Goal: Task Accomplishment & Management: Manage account settings

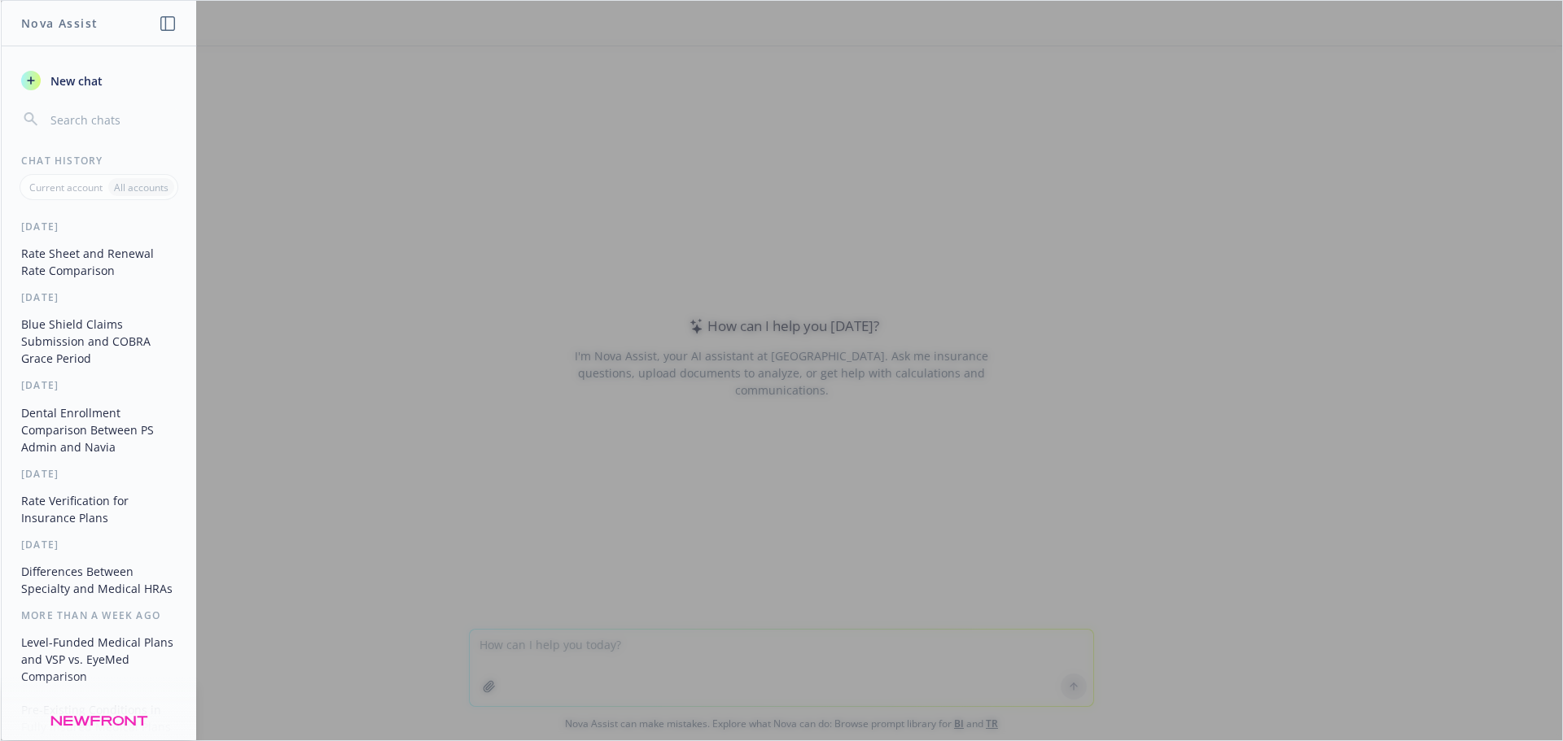
click at [86, 83] on span "New chat" at bounding box center [74, 80] width 55 height 17
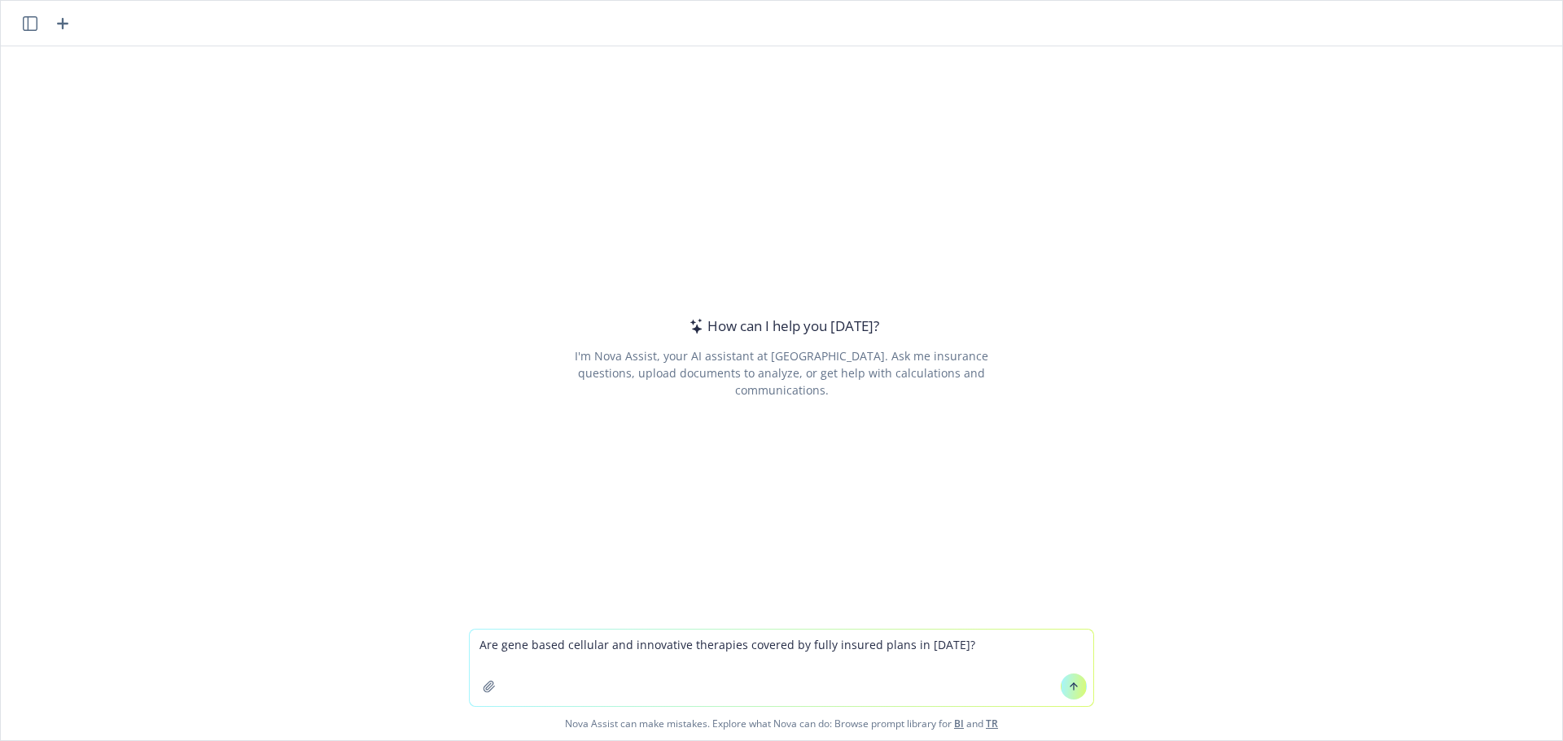
type textarea "Are gene based cellular and innovative therapies covered by fully insured plans…"
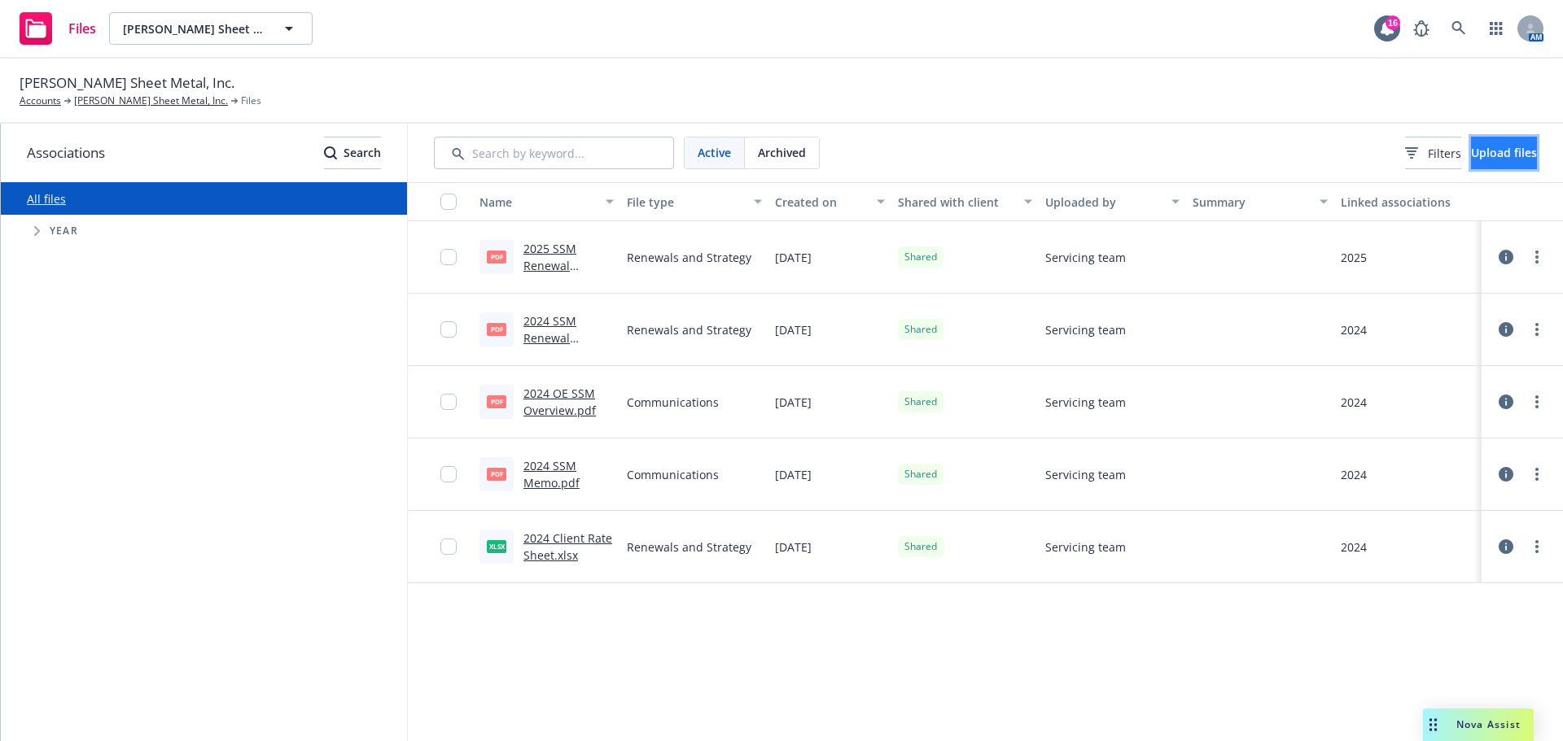
click at [1473, 164] on button "Upload files" at bounding box center [1504, 153] width 66 height 33
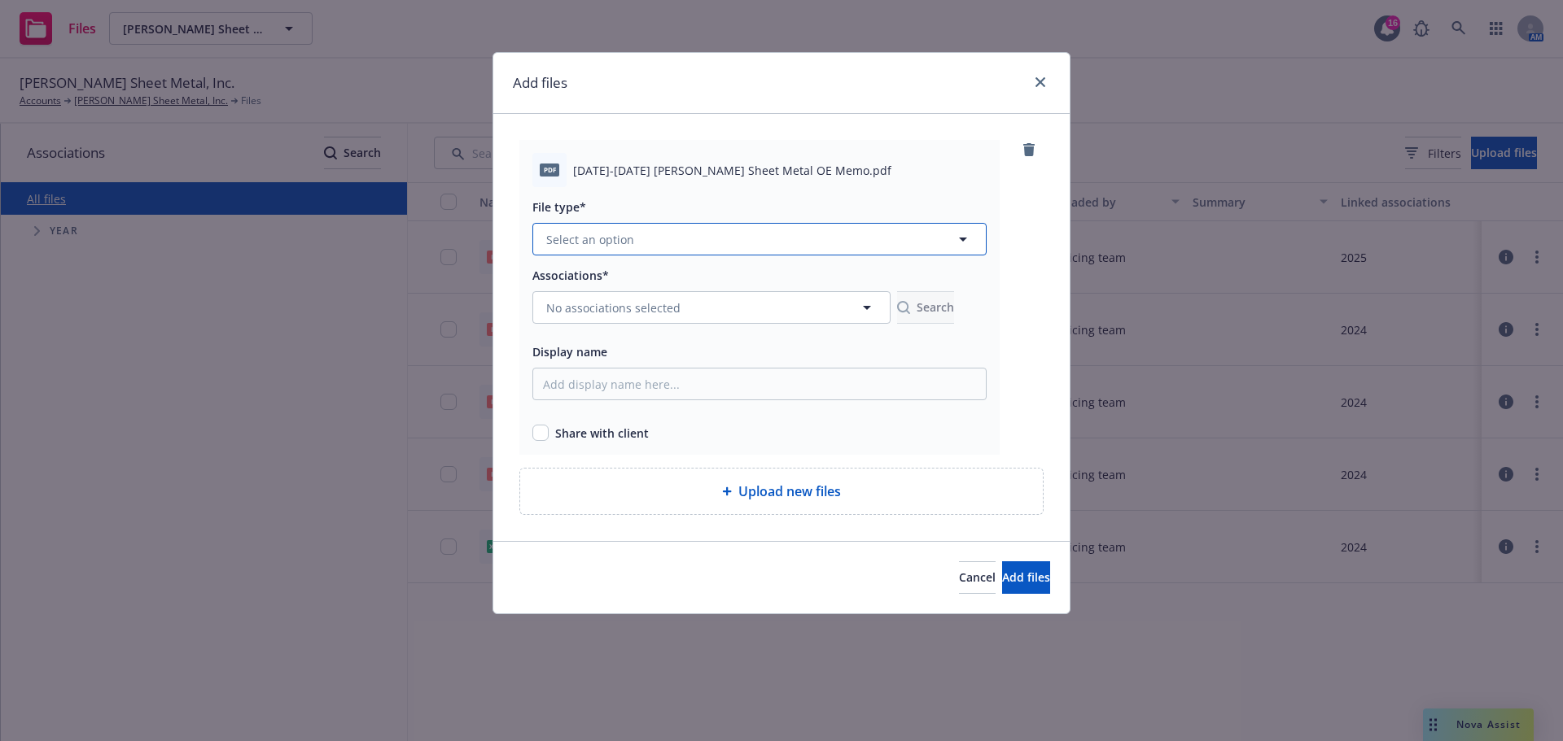
click at [627, 249] on button "Select an option" at bounding box center [759, 239] width 454 height 33
type input "2025 OE Memo"
click at [1043, 345] on div at bounding box center [1031, 297] width 24 height 315
click at [665, 236] on button "Select an option" at bounding box center [759, 239] width 454 height 33
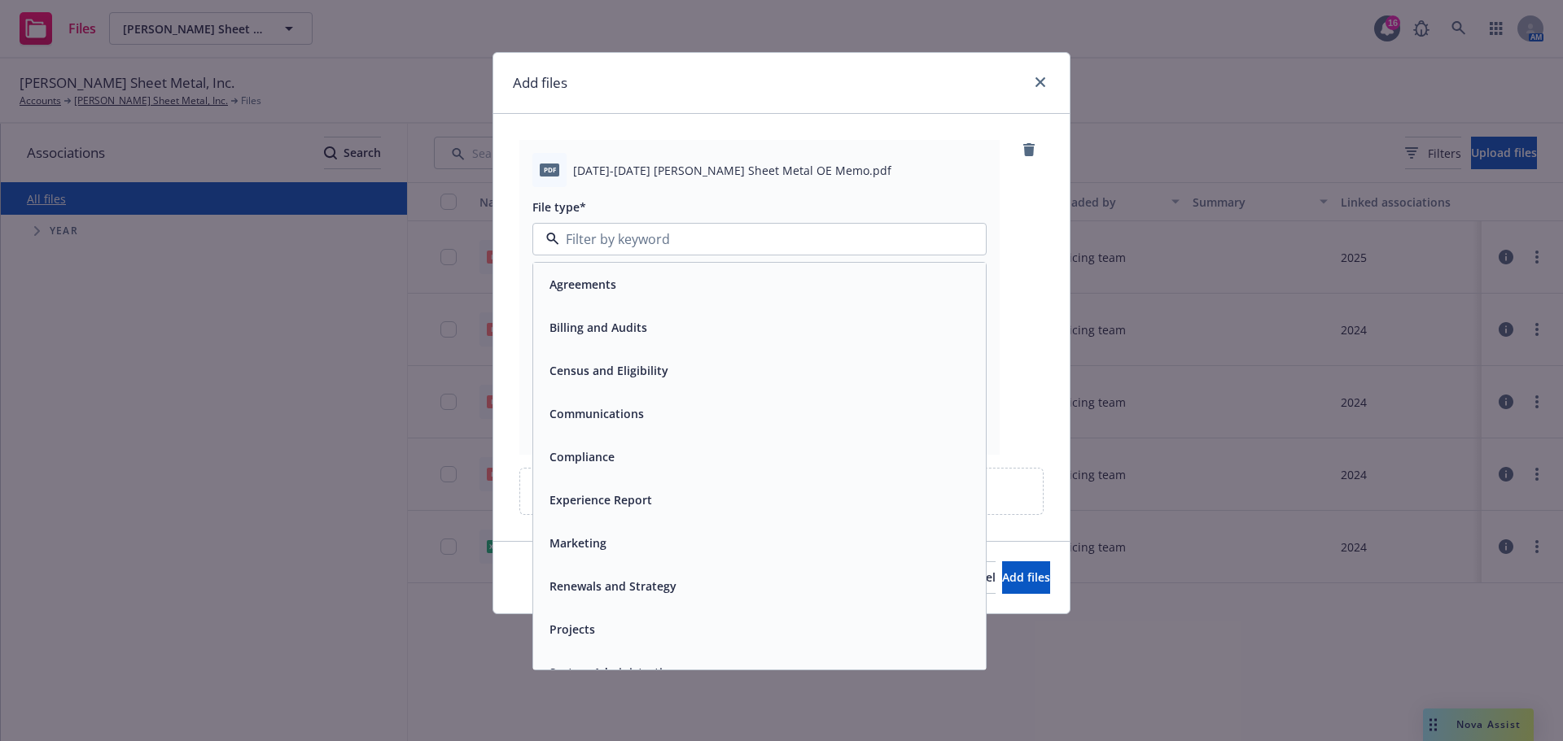
click at [676, 416] on div "Communications" at bounding box center [759, 414] width 433 height 24
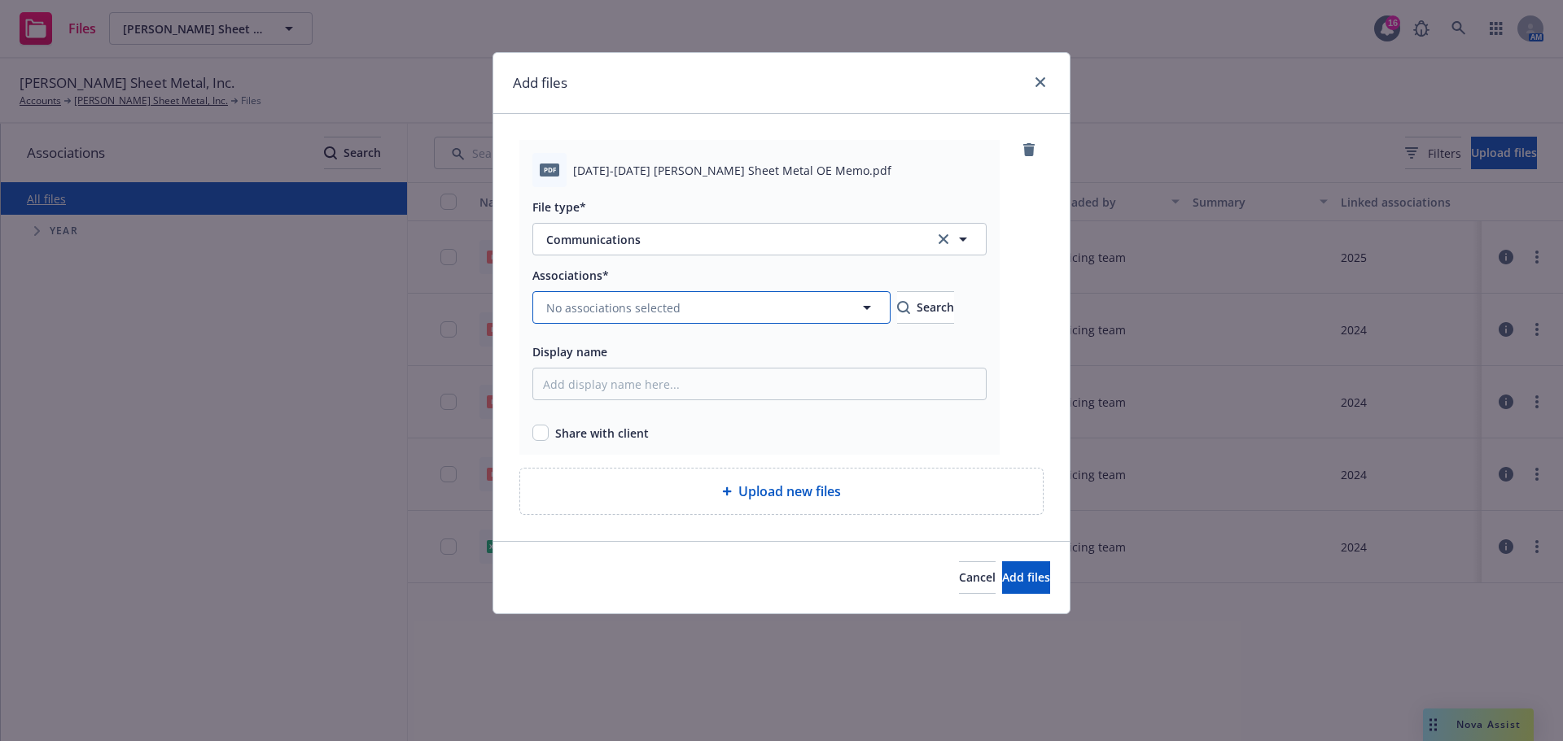
click at [610, 299] on span "No associations selected" at bounding box center [613, 307] width 134 height 17
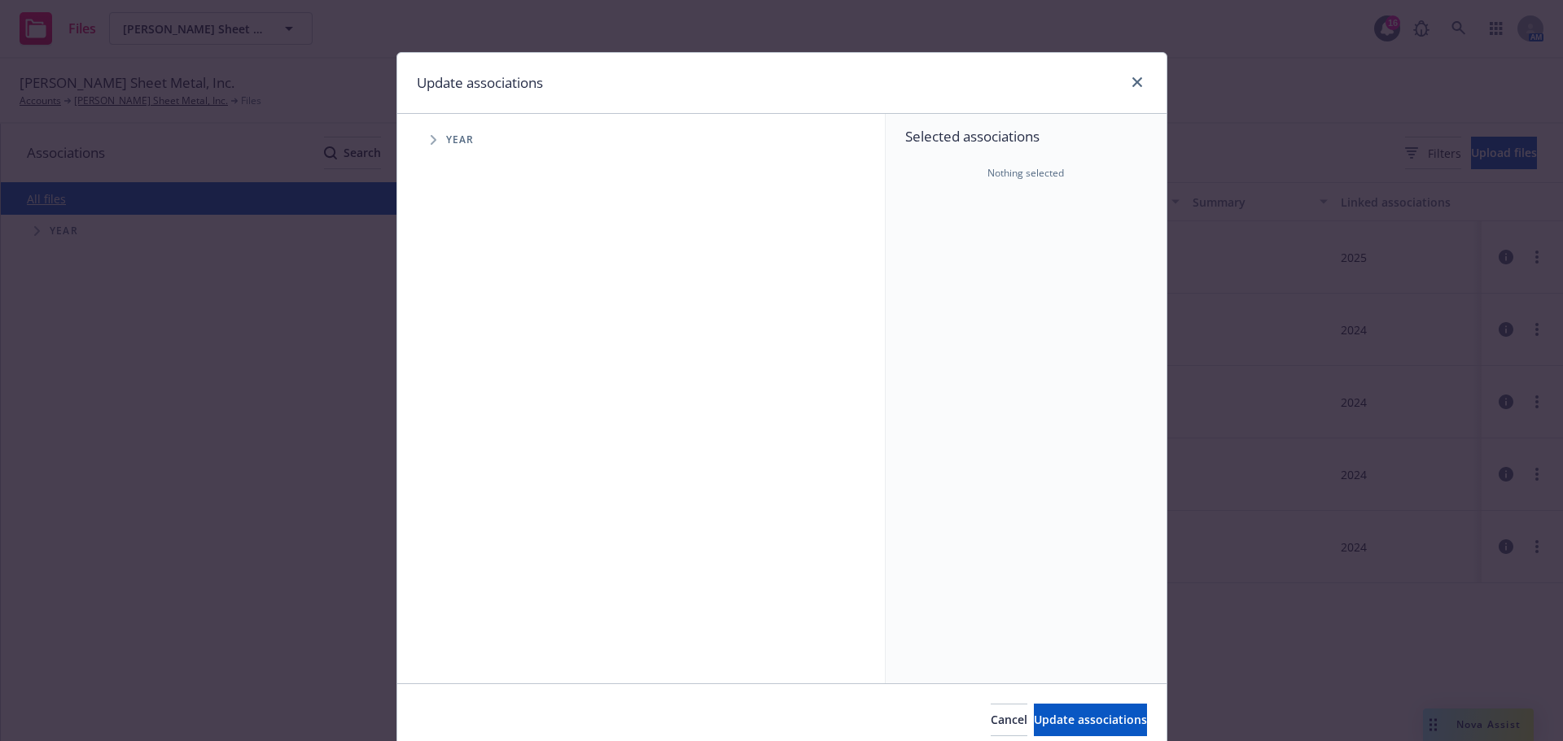
click at [431, 142] on icon "Tree Example" at bounding box center [434, 140] width 7 height 10
click at [466, 361] on input "Tree Example" at bounding box center [474, 363] width 16 height 16
checkbox input "true"
click at [1034, 713] on span "Update associations" at bounding box center [1090, 719] width 113 height 15
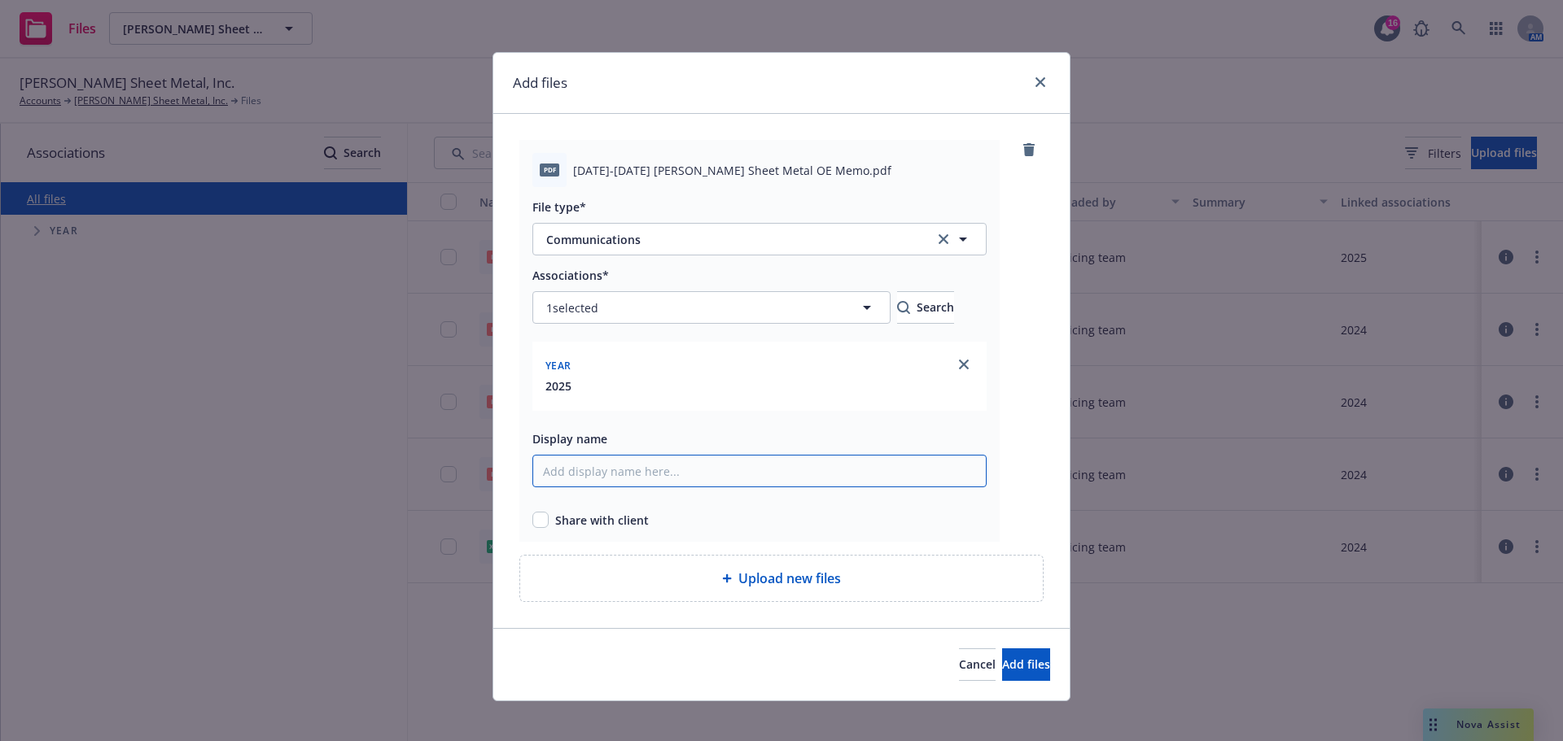
click at [636, 470] on input "Display name" at bounding box center [759, 471] width 454 height 33
type input "2025 OE Memo"
click at [534, 521] on input "checkbox" at bounding box center [540, 520] width 16 height 16
checkbox input "true"
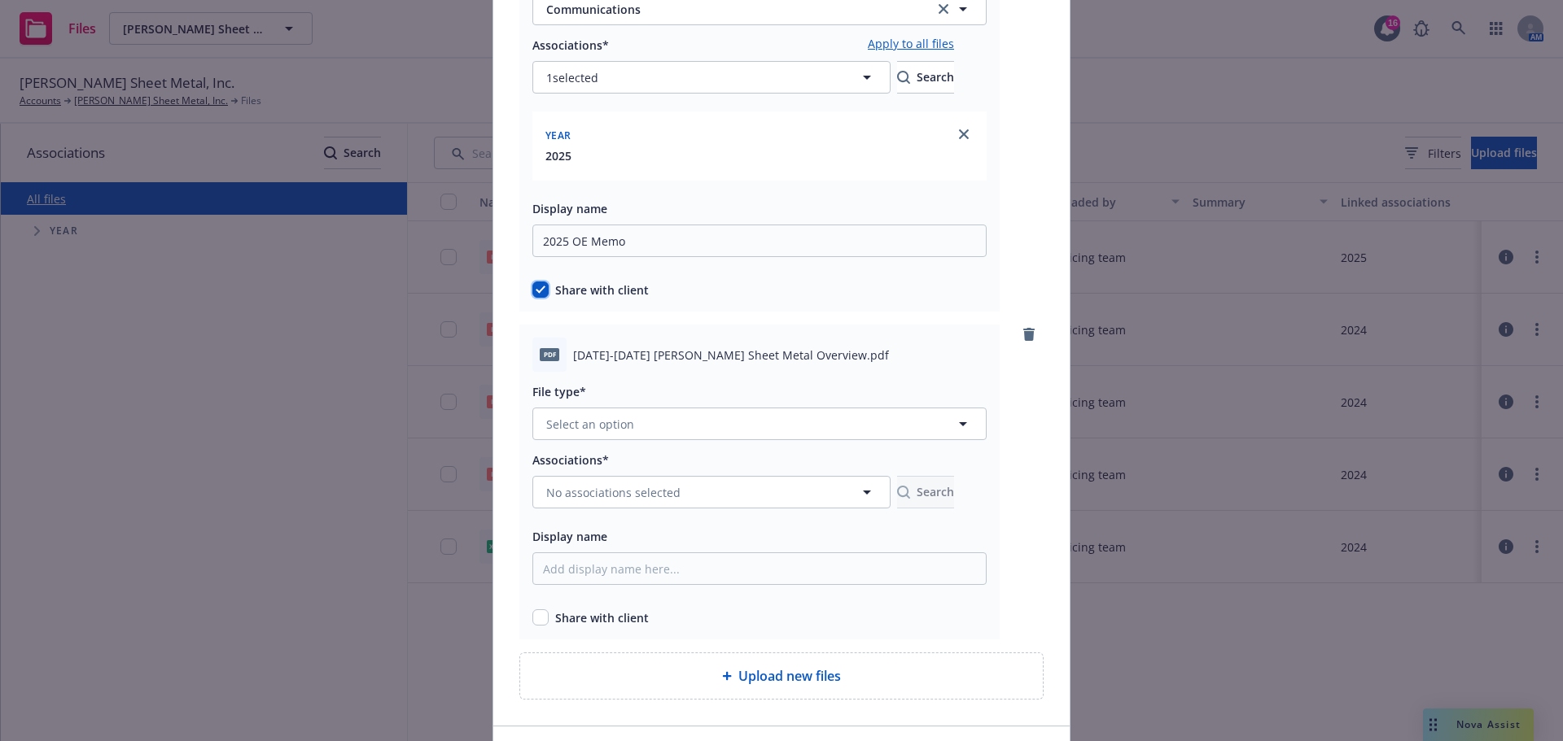
scroll to position [244, 0]
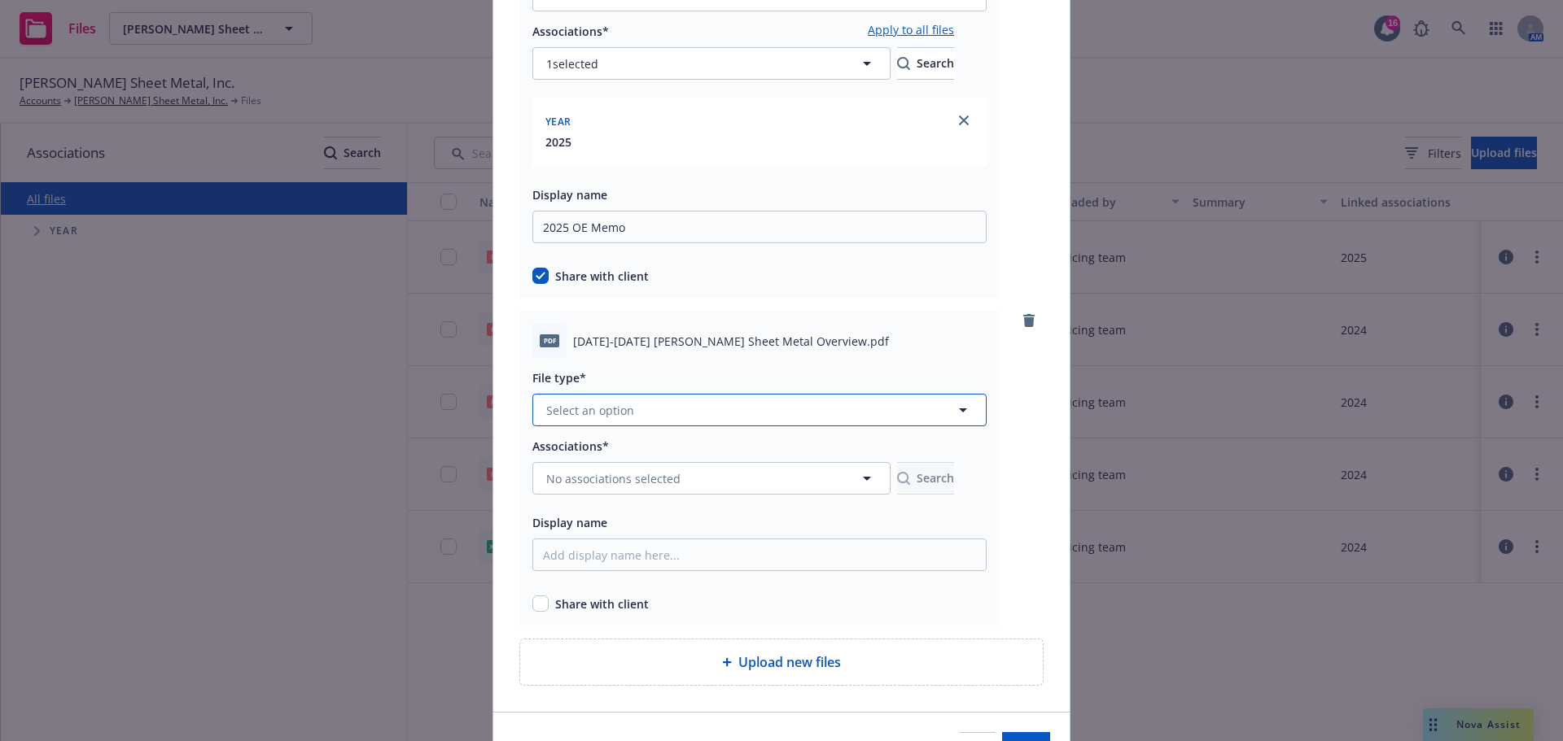
click at [580, 410] on span "Select an option" at bounding box center [590, 410] width 88 height 17
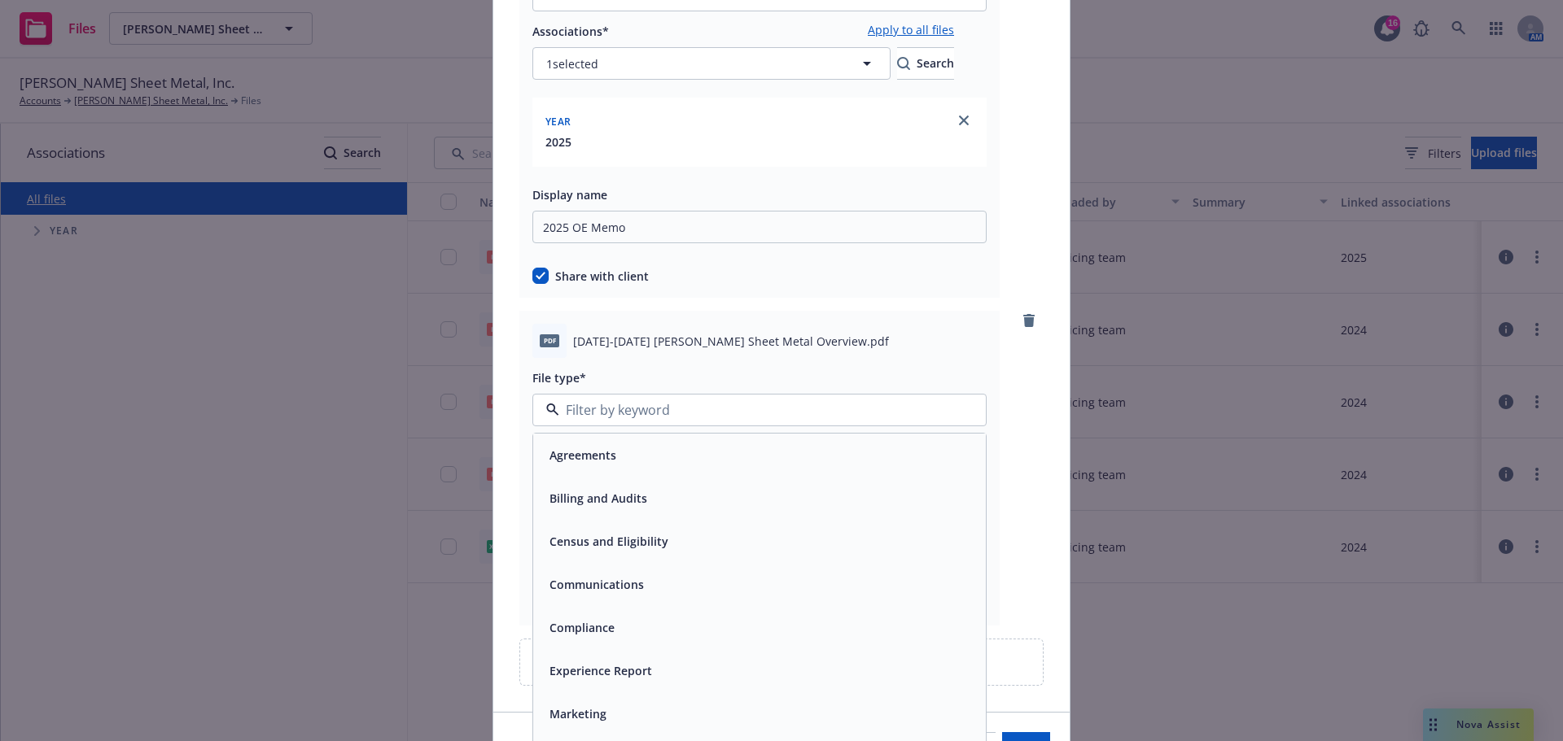
click at [616, 581] on span "Communications" at bounding box center [596, 584] width 94 height 17
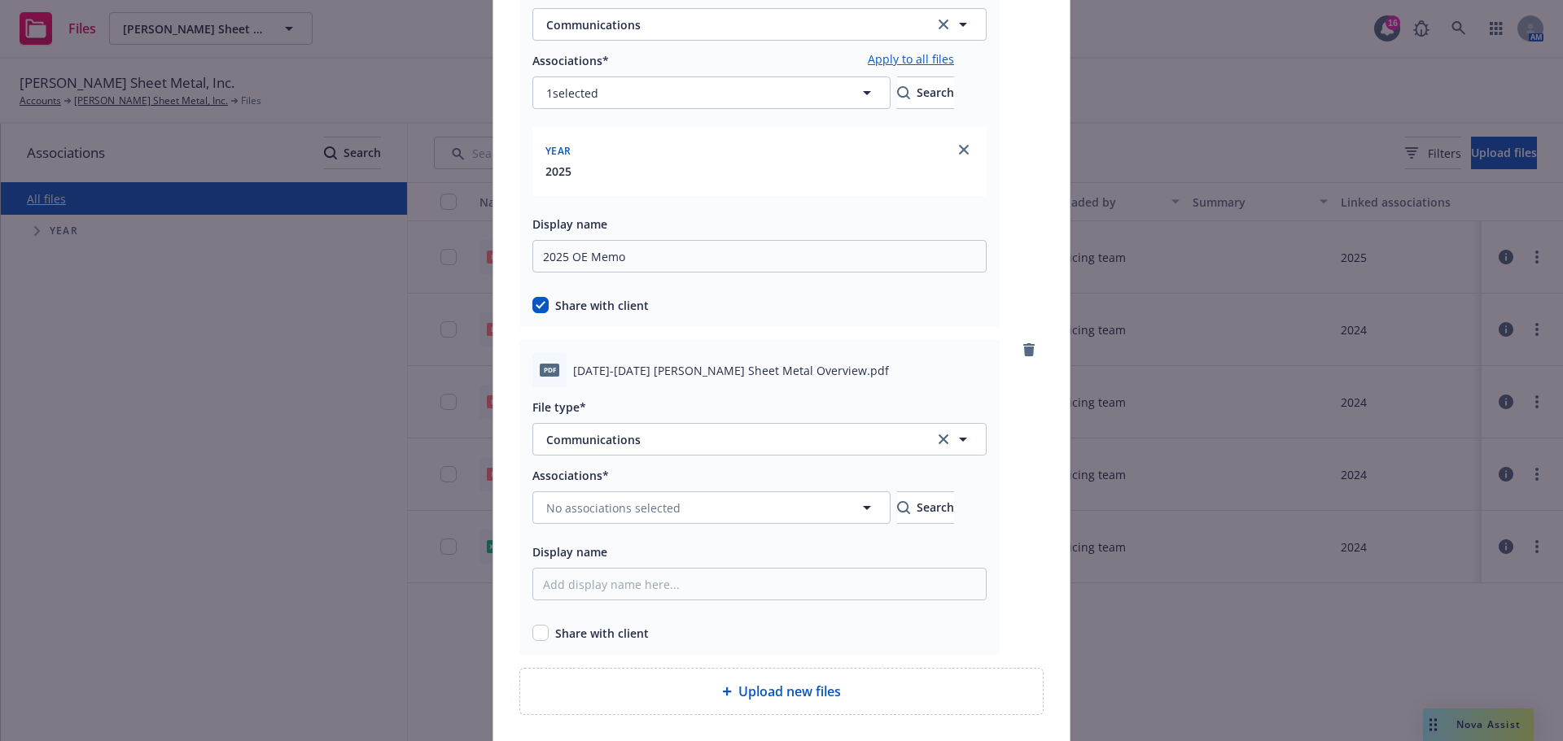
scroll to position [326, 0]
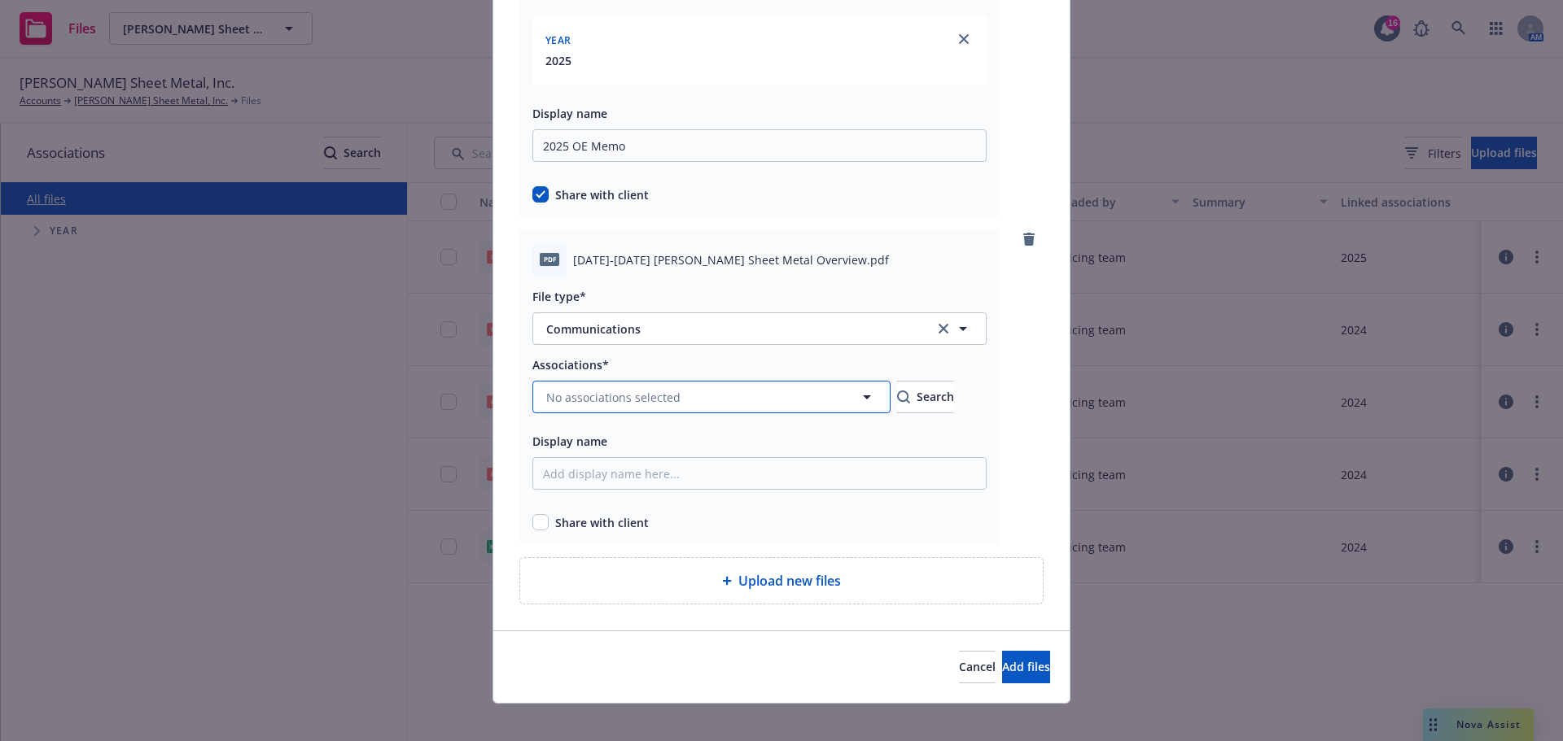
click at [633, 393] on span "No associations selected" at bounding box center [613, 397] width 134 height 17
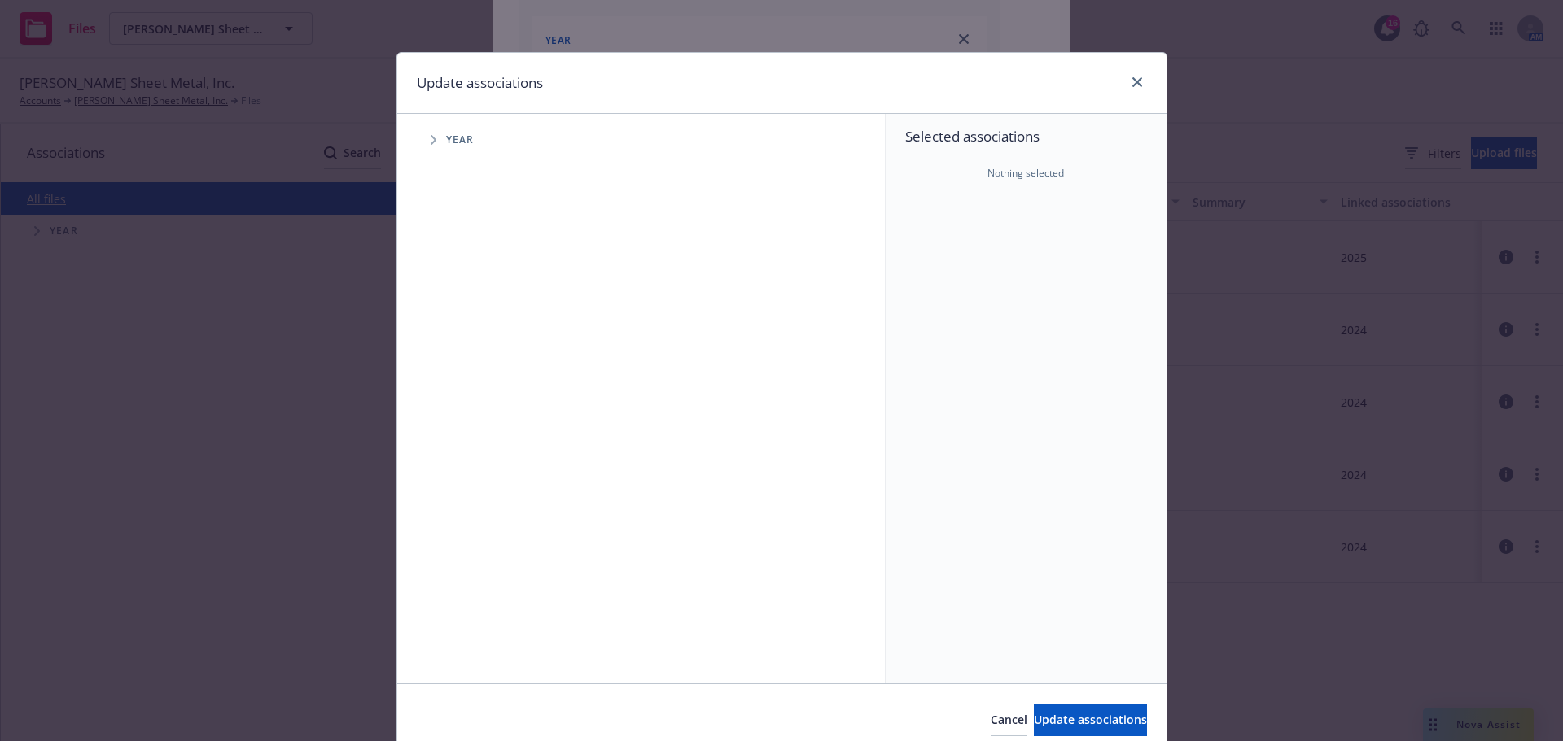
click at [431, 138] on icon "Tree Example" at bounding box center [434, 140] width 7 height 10
drag, startPoint x: 474, startPoint y: 363, endPoint x: 558, endPoint y: 449, distance: 120.3
click at [474, 364] on input "Tree Example" at bounding box center [474, 363] width 16 height 16
checkbox input "true"
click at [1037, 713] on span "Update associations" at bounding box center [1090, 719] width 113 height 15
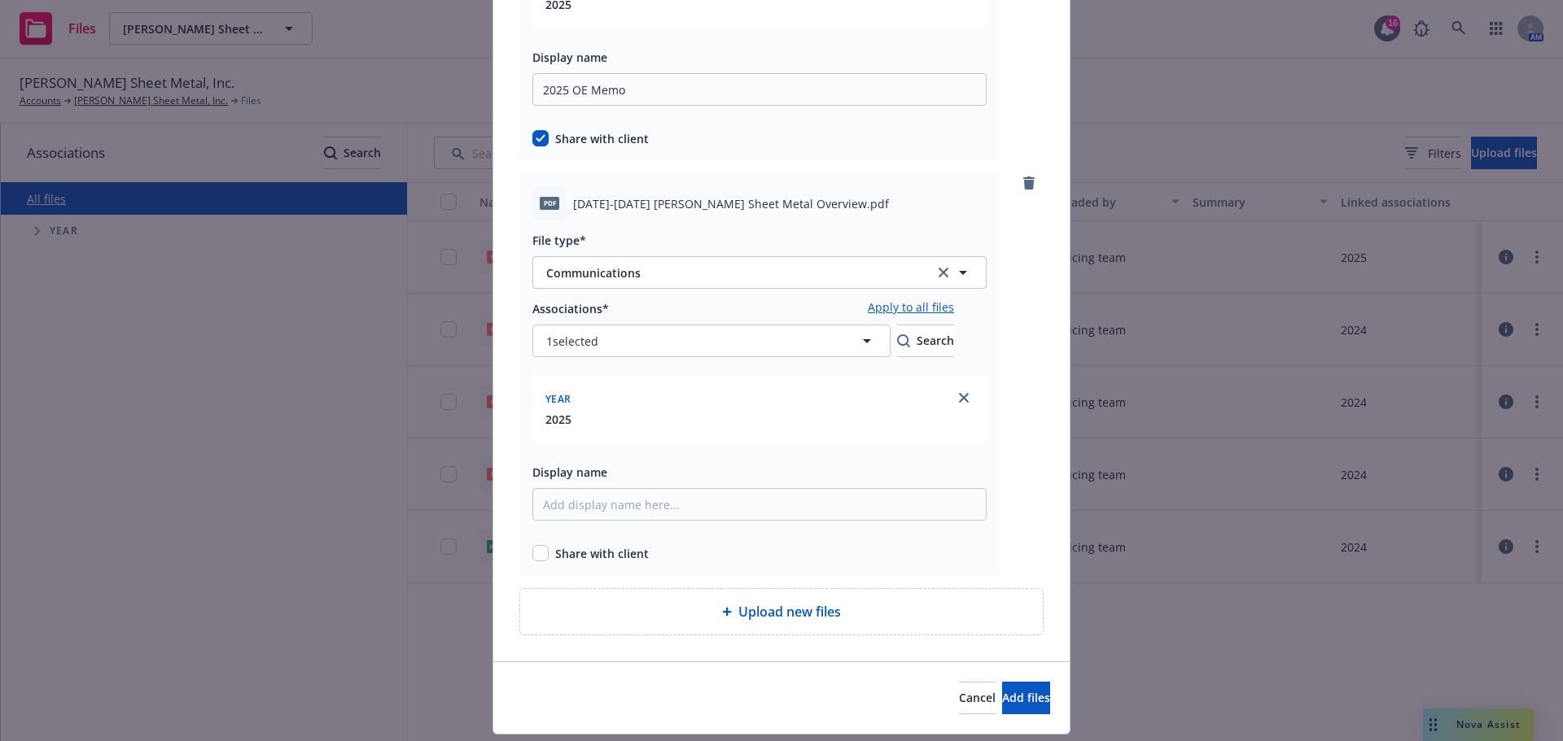
scroll to position [407, 0]
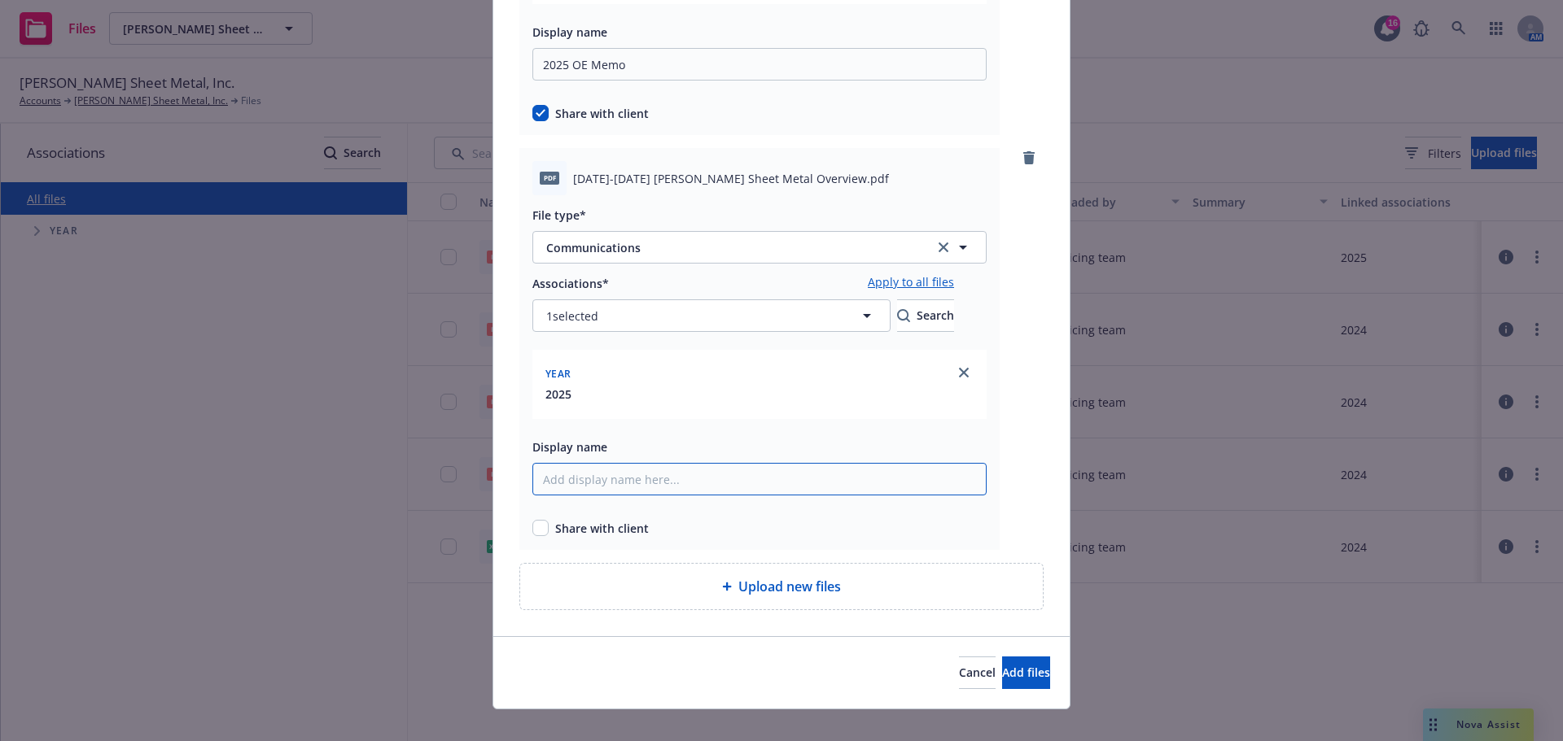
click at [615, 478] on input "Display name" at bounding box center [759, 479] width 454 height 33
type input "2025 OE Overview"
click at [534, 527] on input "checkbox" at bounding box center [540, 528] width 16 height 16
checkbox input "true"
click at [1002, 680] on span "Add files" at bounding box center [1026, 672] width 48 height 15
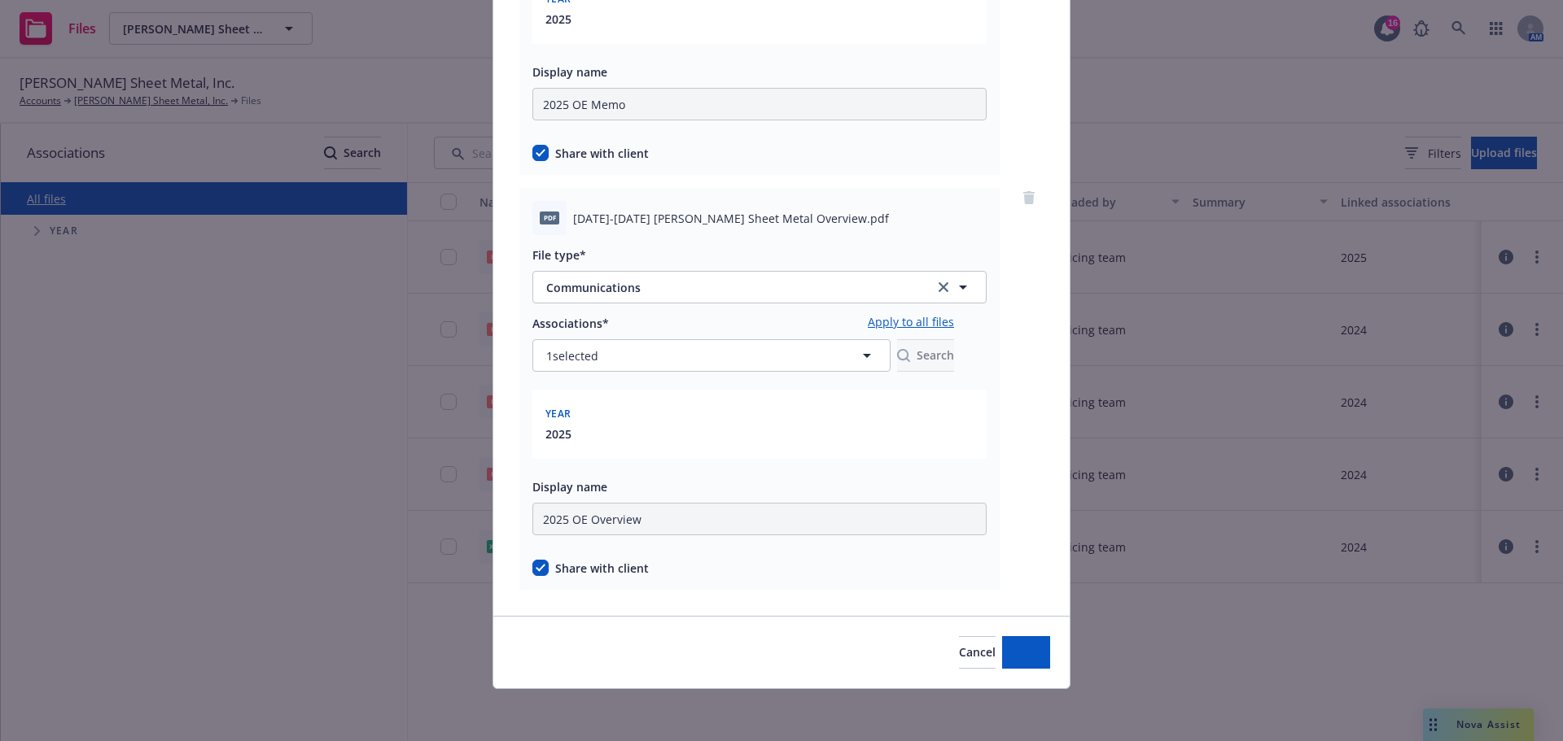
scroll to position [367, 0]
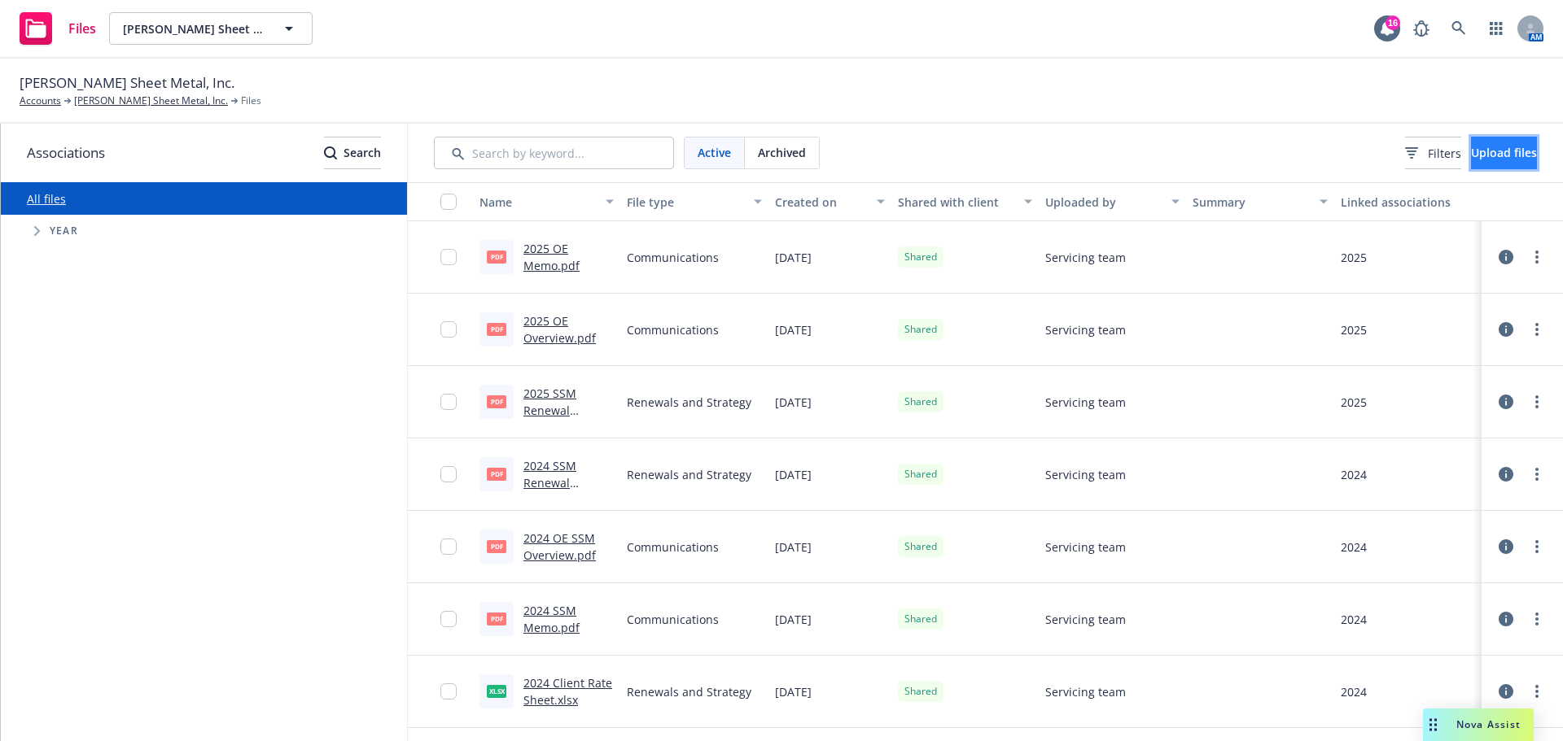
click at [1473, 146] on span "Upload files" at bounding box center [1504, 152] width 66 height 15
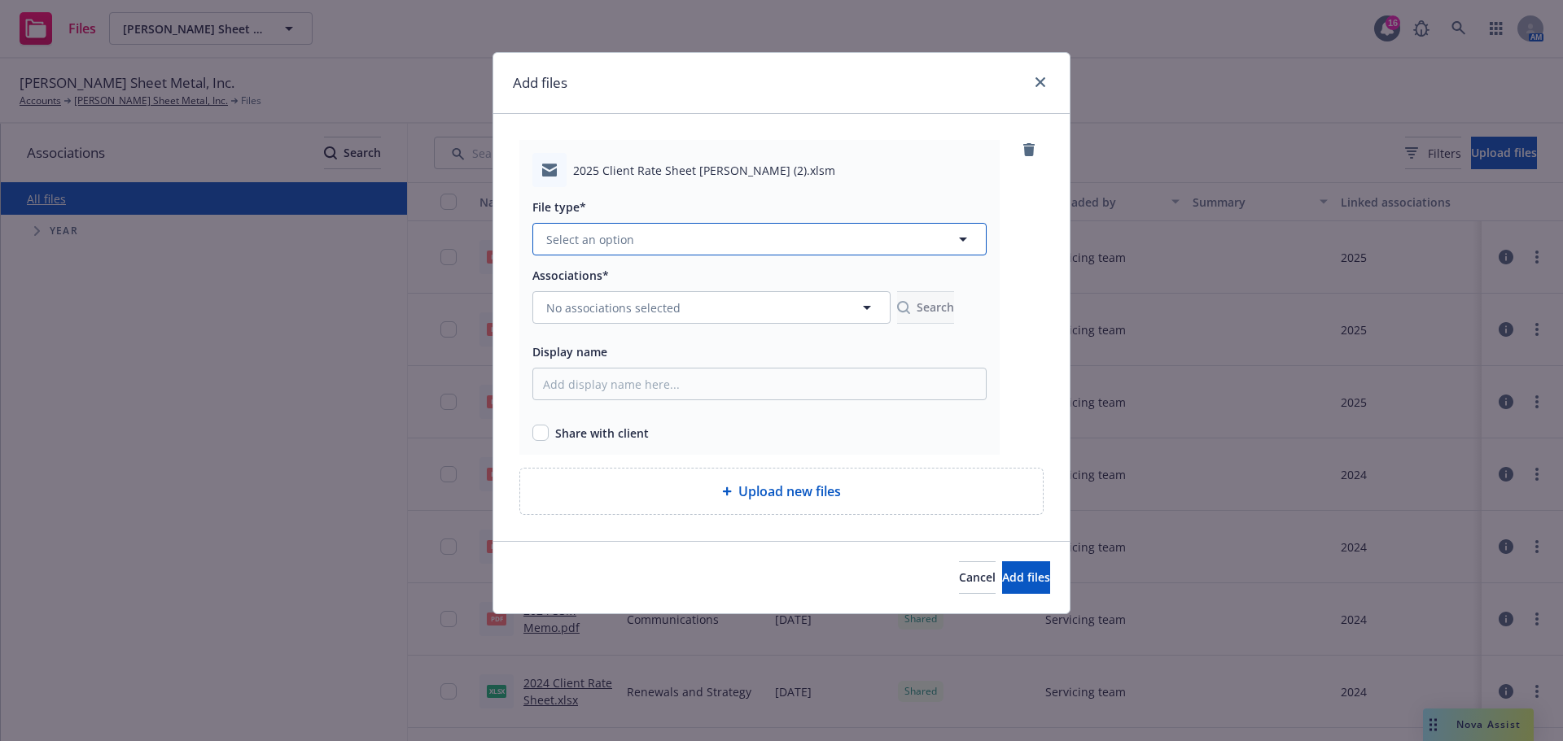
click at [821, 244] on button "Select an option" at bounding box center [759, 239] width 454 height 33
type input "2025 Rates"
click at [978, 203] on div "File type*" at bounding box center [759, 207] width 454 height 20
click at [653, 229] on button "Select an option" at bounding box center [759, 239] width 454 height 33
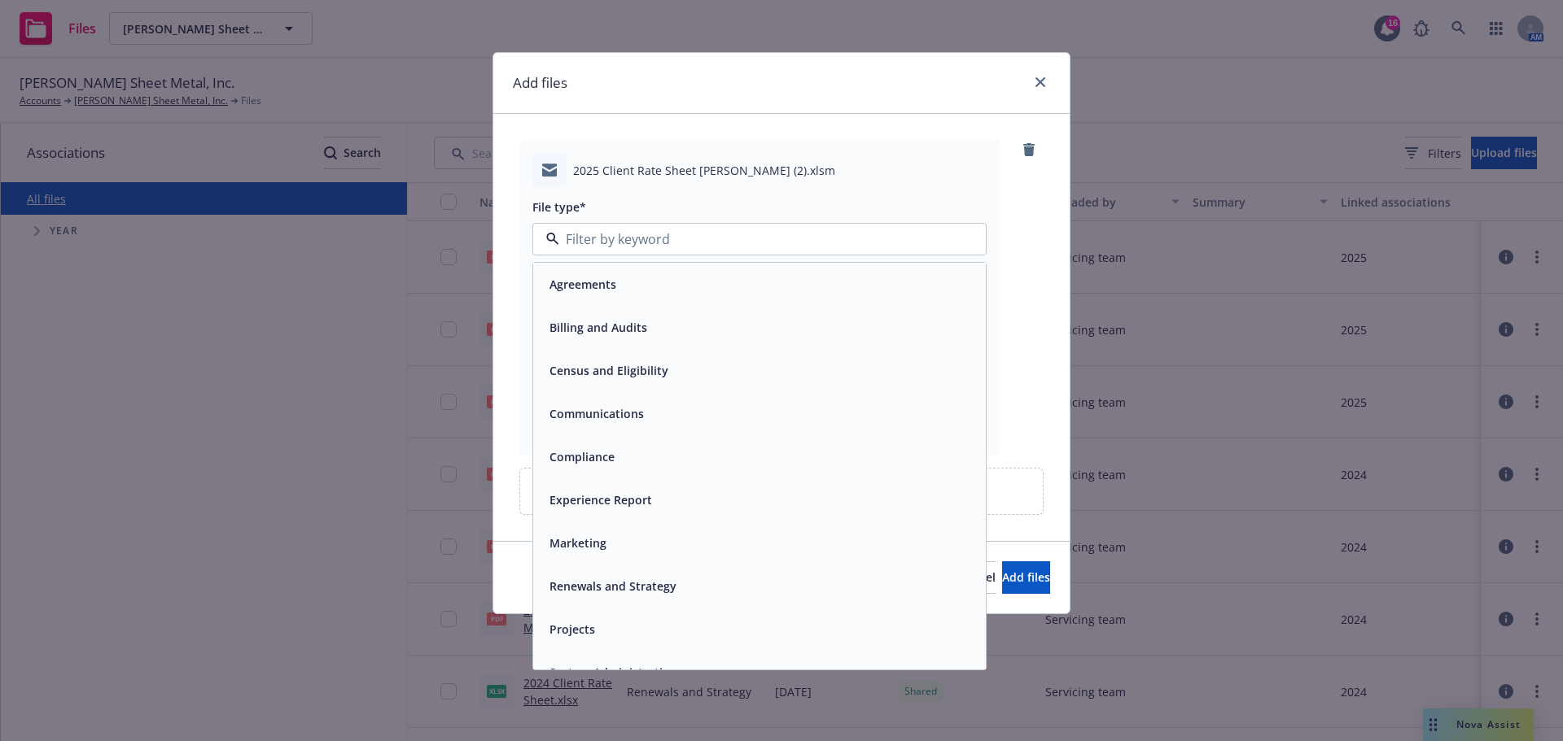
click at [671, 595] on span "Renewals and Strategy" at bounding box center [612, 586] width 127 height 17
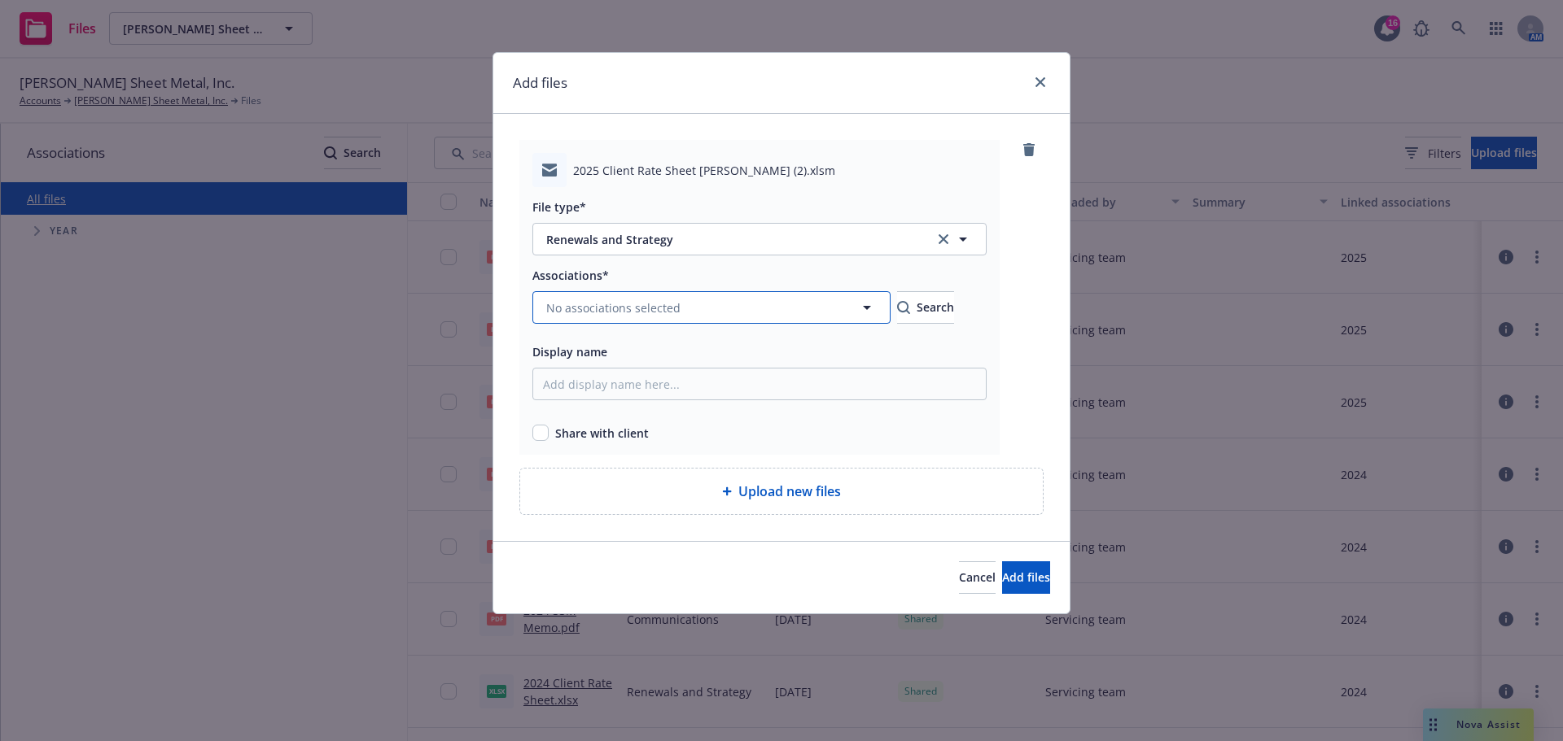
click at [633, 302] on span "No associations selected" at bounding box center [613, 307] width 134 height 17
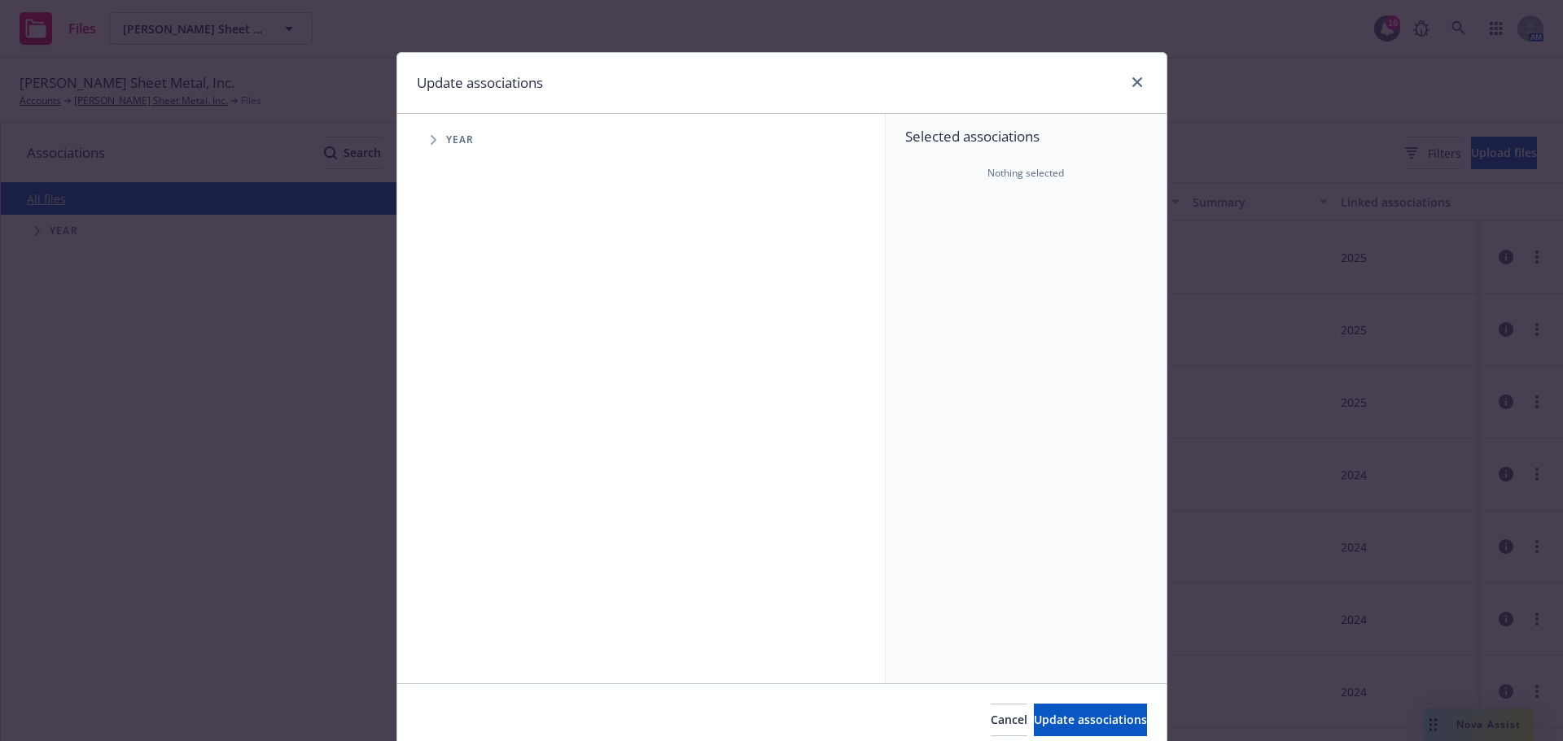
click at [431, 137] on icon "Tree Example" at bounding box center [434, 140] width 7 height 10
click at [469, 365] on input "Tree Example" at bounding box center [474, 363] width 16 height 16
checkbox input "true"
click at [1034, 722] on span "Update associations" at bounding box center [1090, 719] width 113 height 15
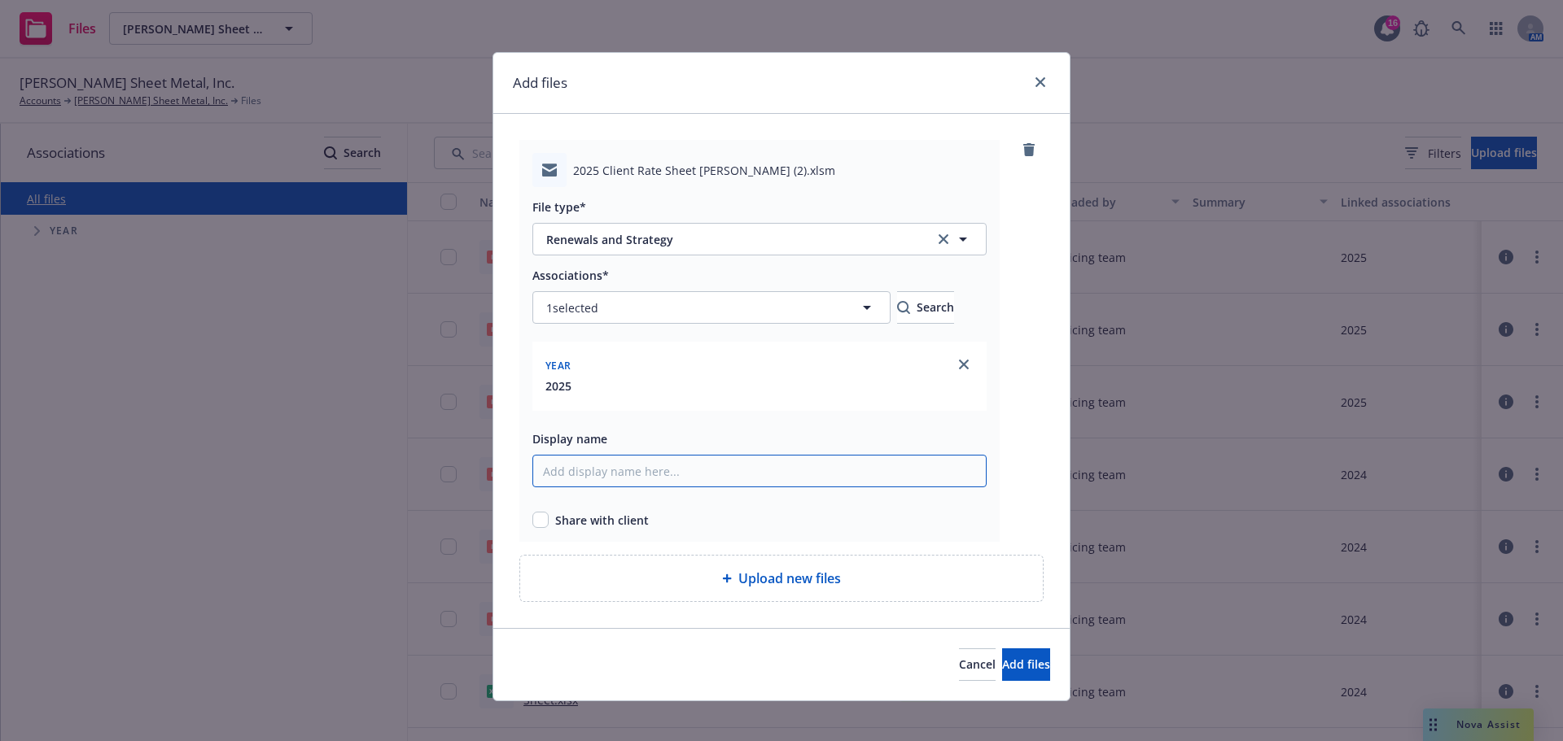
click at [591, 474] on input "Display name" at bounding box center [759, 471] width 454 height 33
click at [592, 474] on input "Display name" at bounding box center [759, 471] width 454 height 33
type input "2025 Rates"
click at [536, 522] on input "checkbox" at bounding box center [540, 520] width 16 height 16
checkbox input "true"
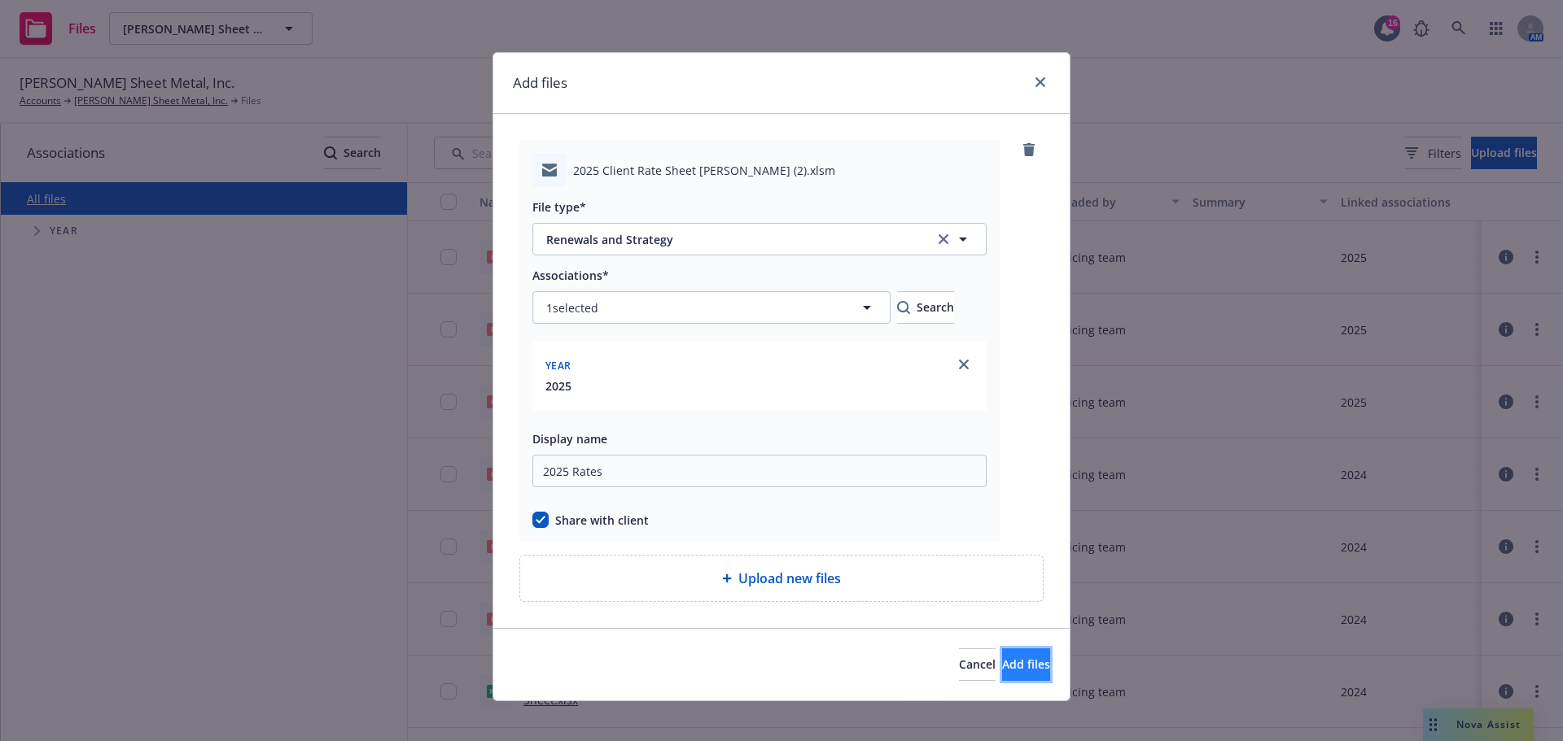
click at [1002, 663] on span "Add files" at bounding box center [1026, 664] width 48 height 15
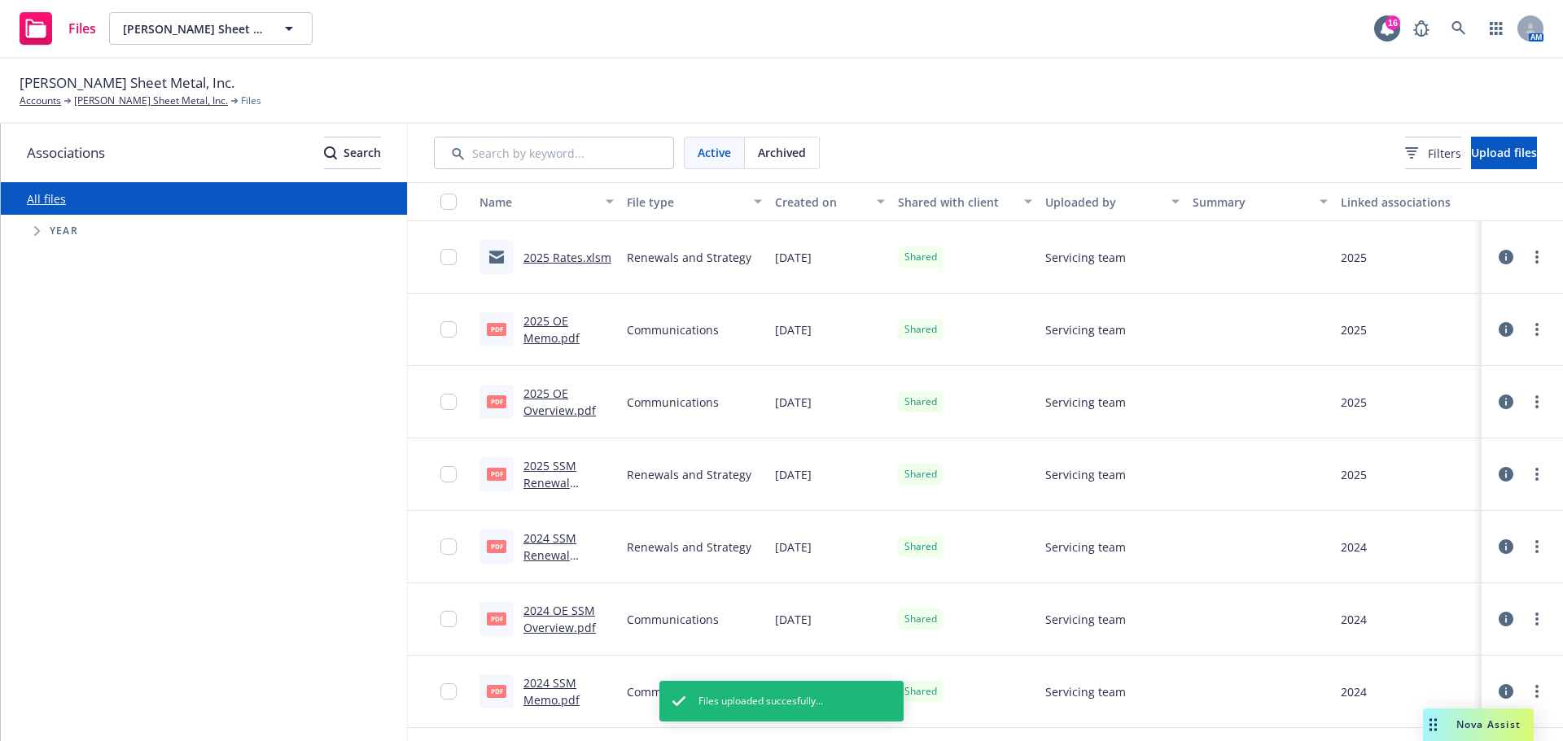
click at [553, 258] on link "2025 Rates.xlsm" at bounding box center [567, 257] width 88 height 15
click at [155, 531] on div "All files Accessibility guide for tree Tree Example. Navigate the tree with the…" at bounding box center [204, 461] width 406 height 559
drag, startPoint x: 155, startPoint y: 531, endPoint x: 943, endPoint y: 136, distance: 882.2
click at [943, 136] on div "Active Archived Filters Upload files" at bounding box center [985, 153] width 1155 height 59
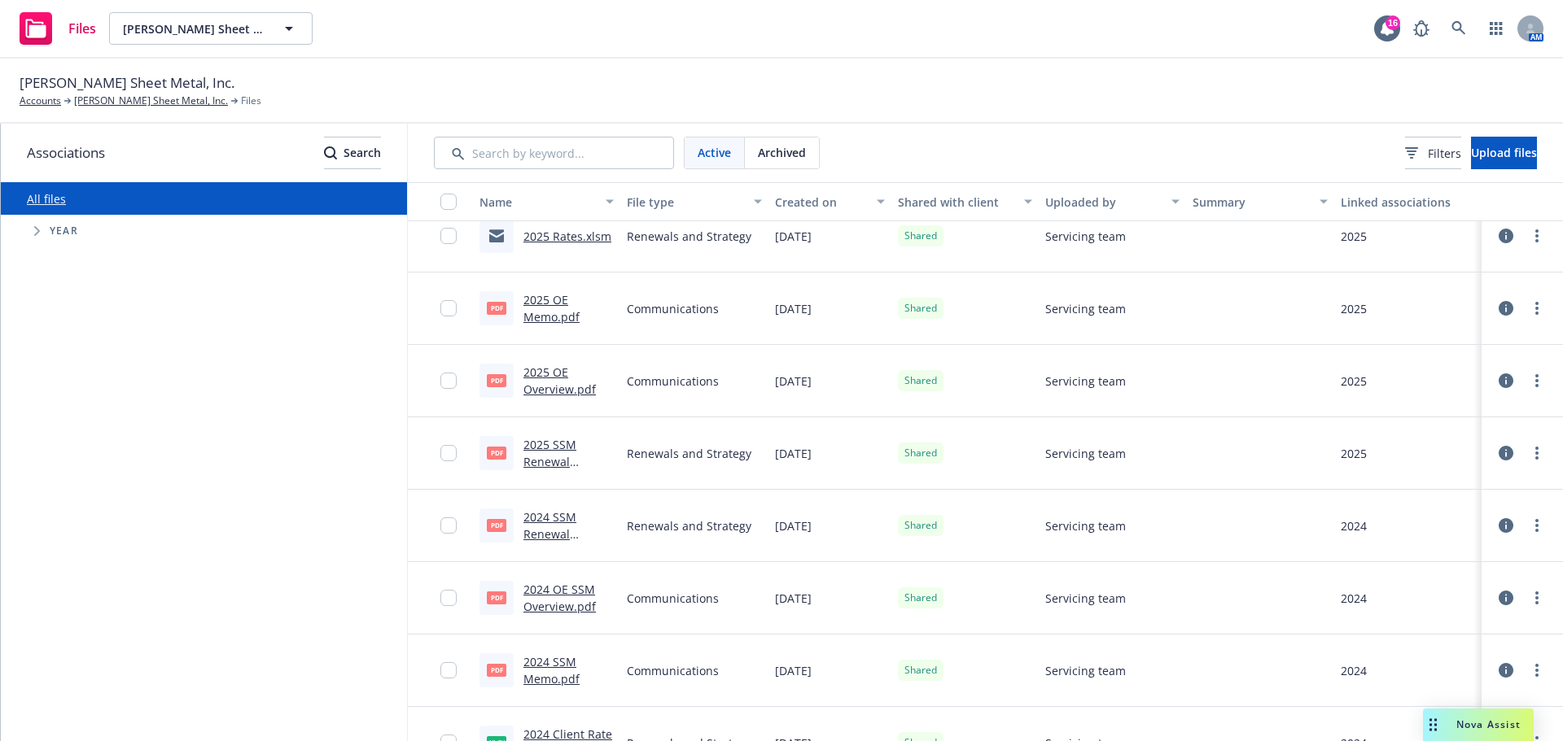
scroll to position [0, 0]
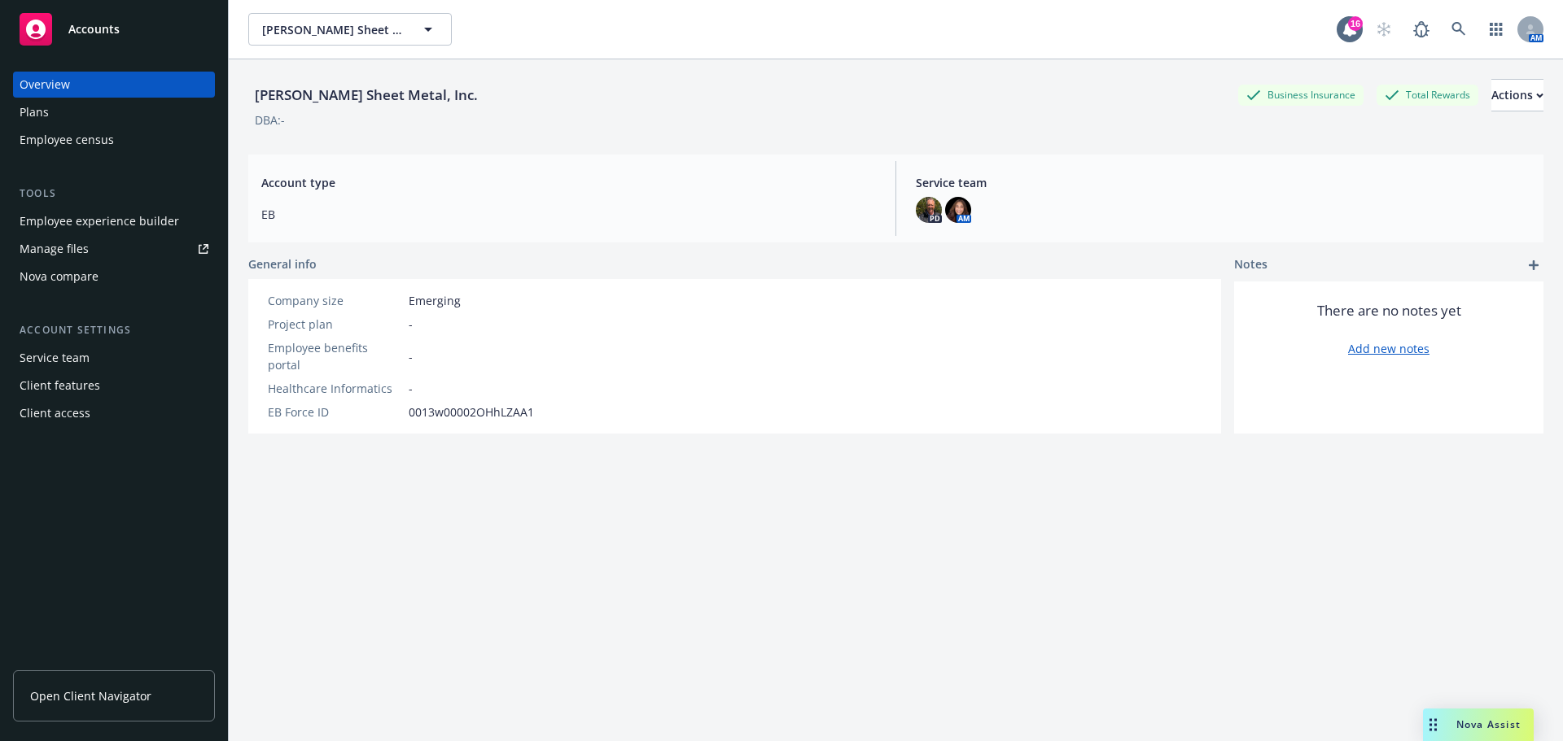
click at [53, 119] on div "Plans" at bounding box center [114, 112] width 189 height 26
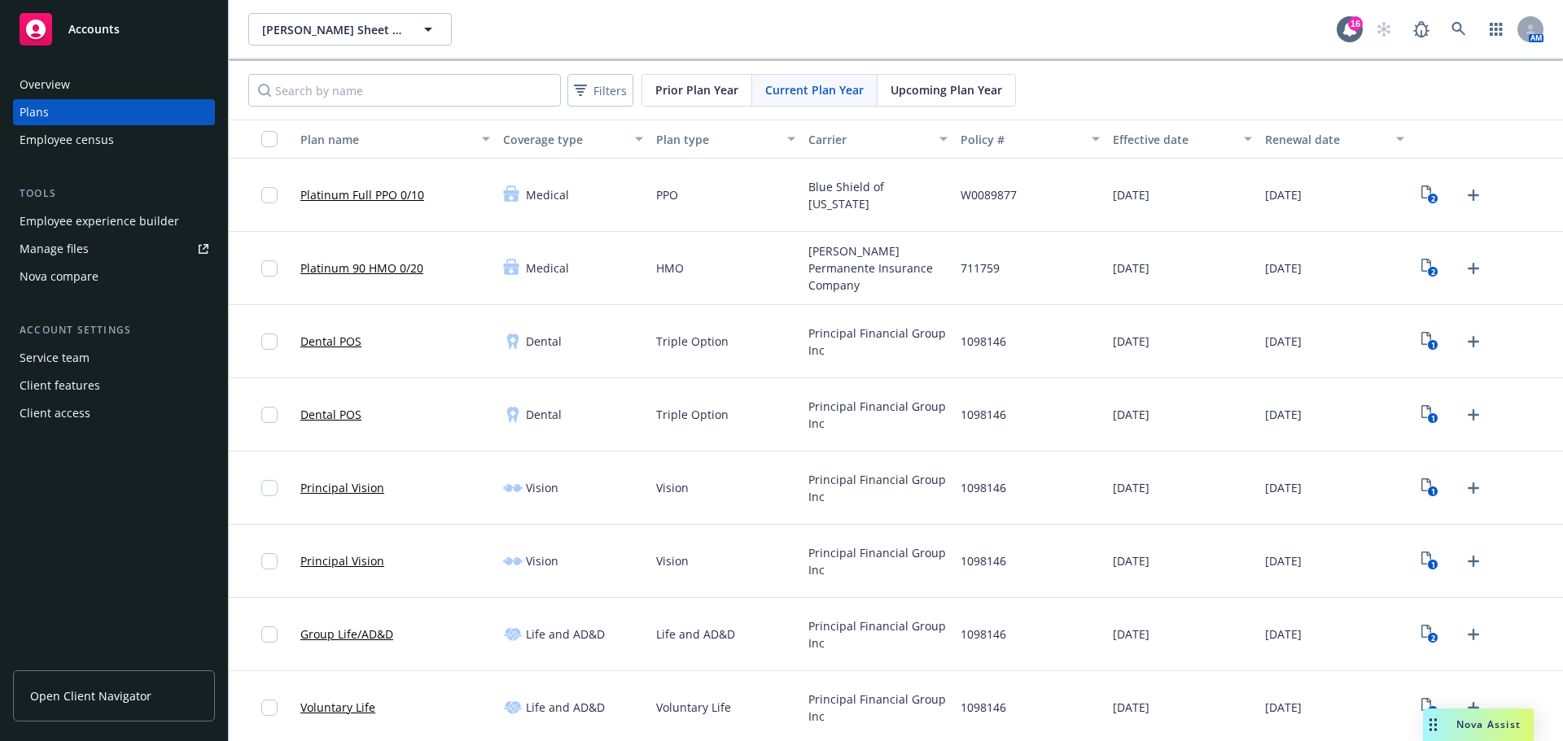
click at [1178, 144] on div "Effective date" at bounding box center [1172, 139] width 121 height 17
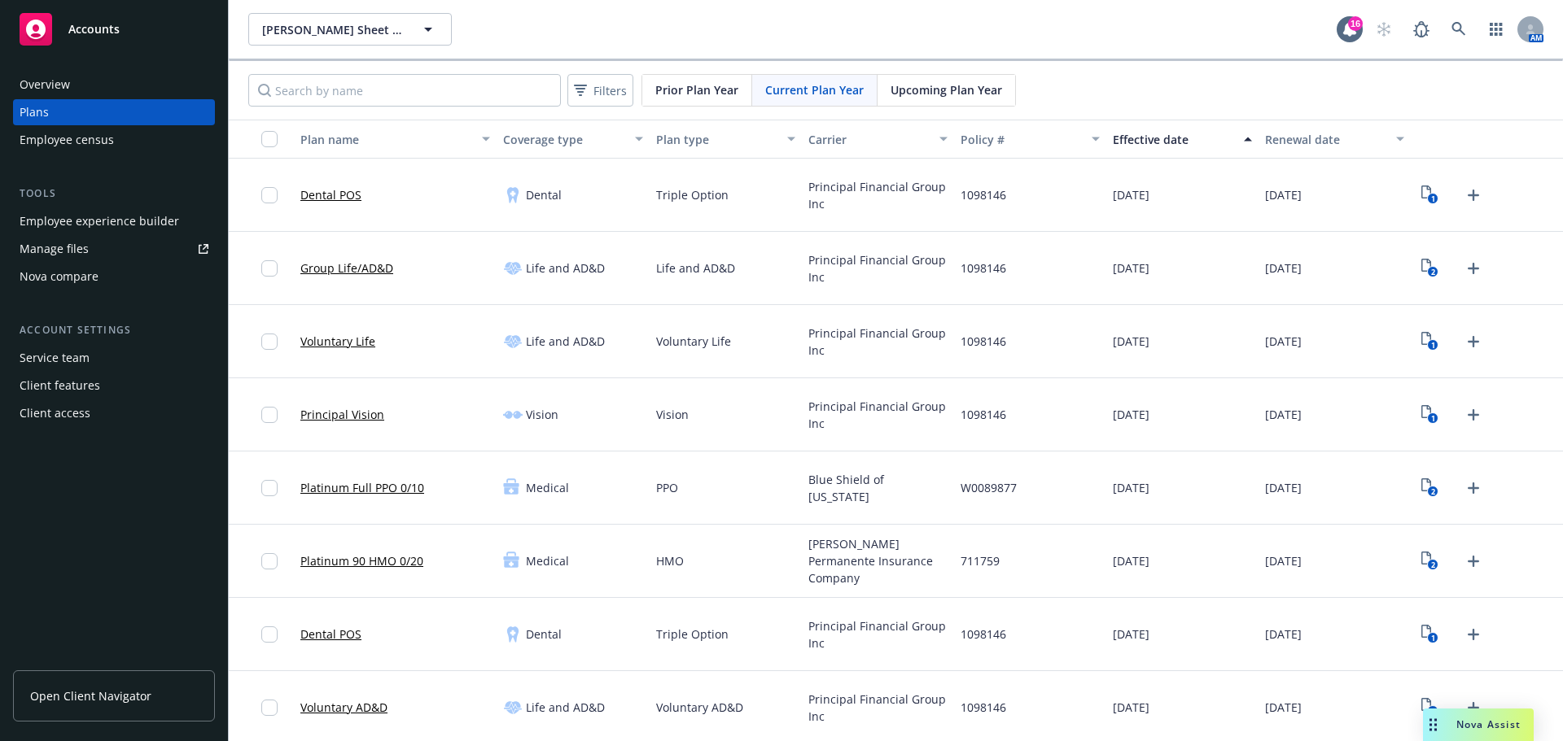
click at [1178, 144] on div "Effective date" at bounding box center [1172, 139] width 121 height 17
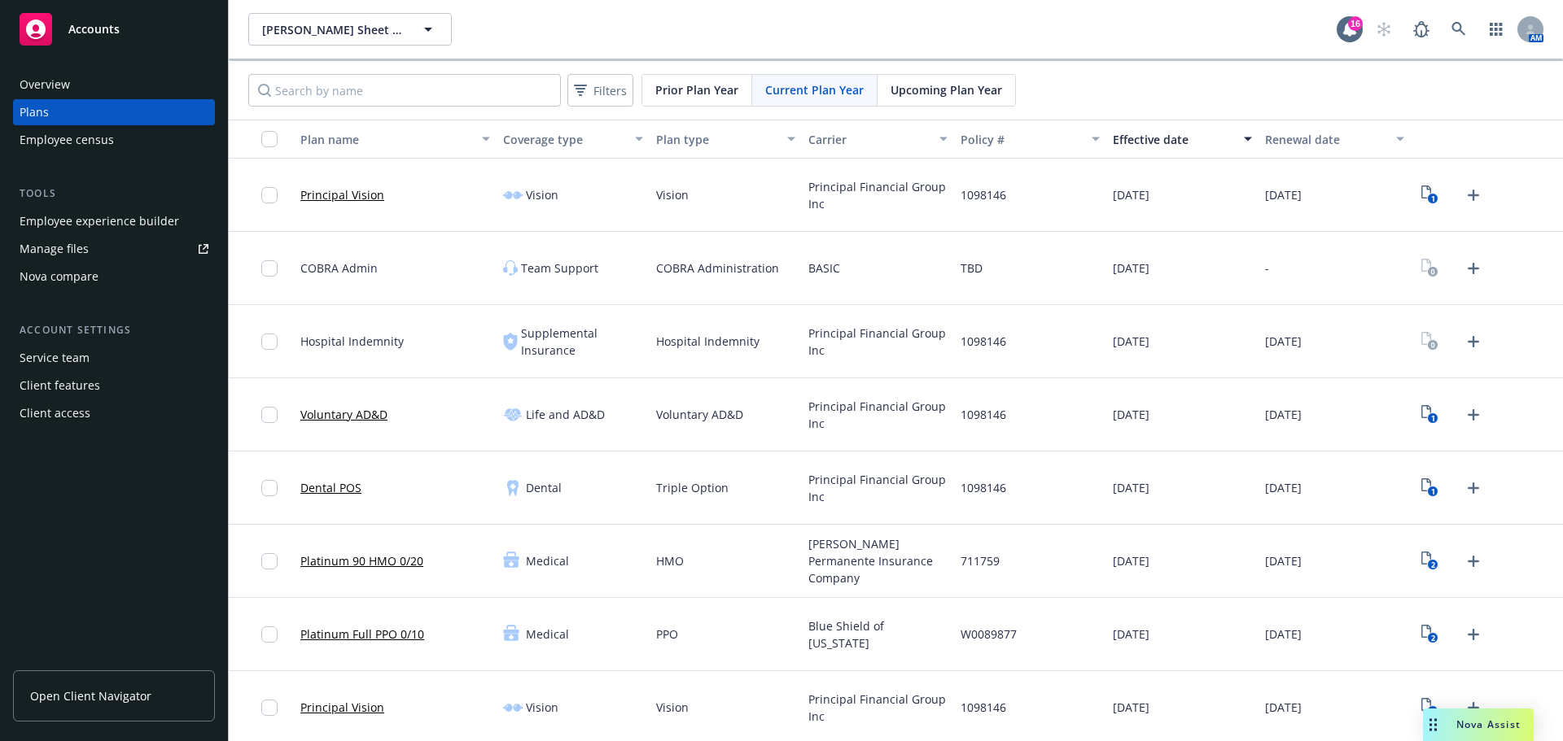
click at [1337, 131] on div "Renewal date" at bounding box center [1325, 139] width 121 height 17
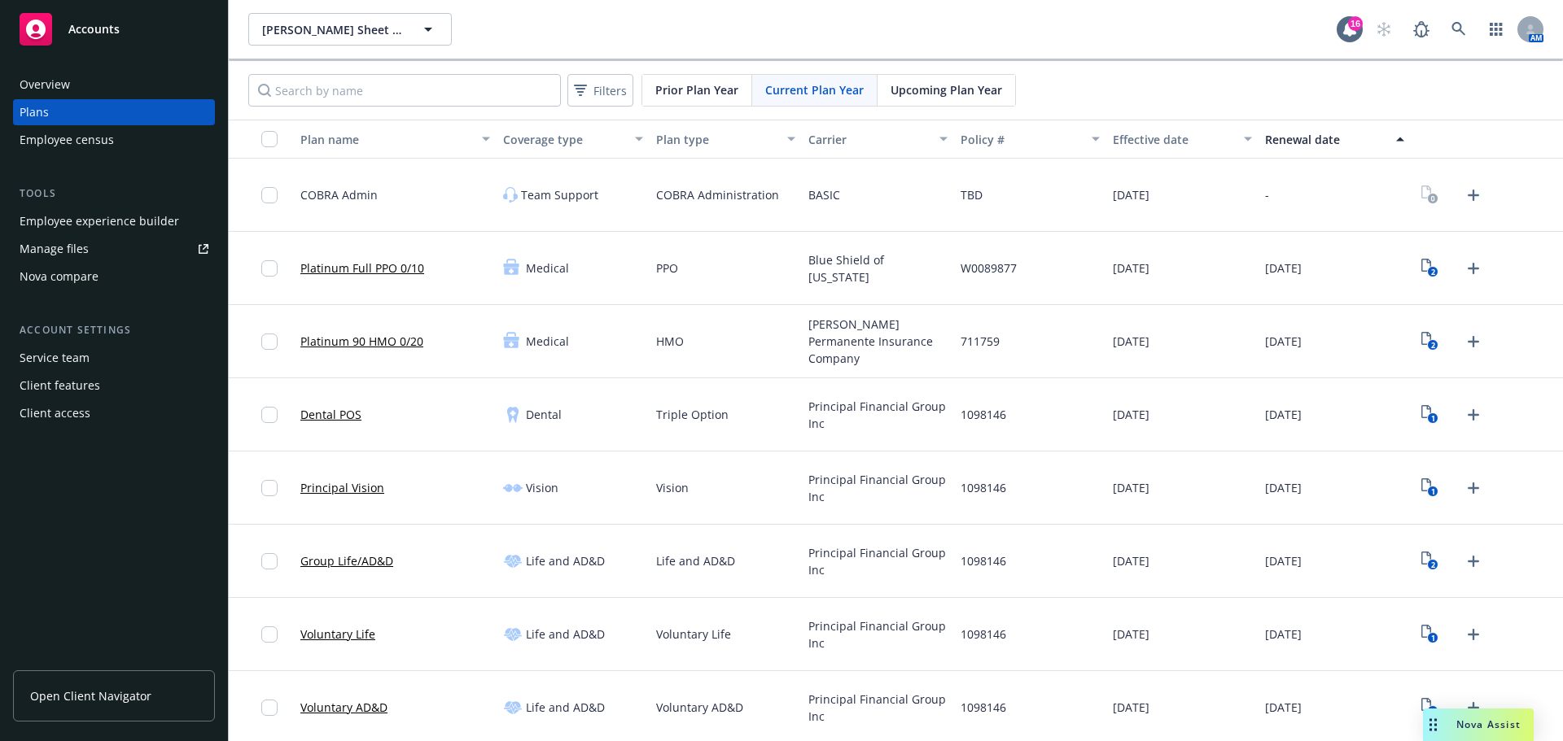
click at [928, 90] on span "Upcoming Plan Year" at bounding box center [945, 89] width 111 height 17
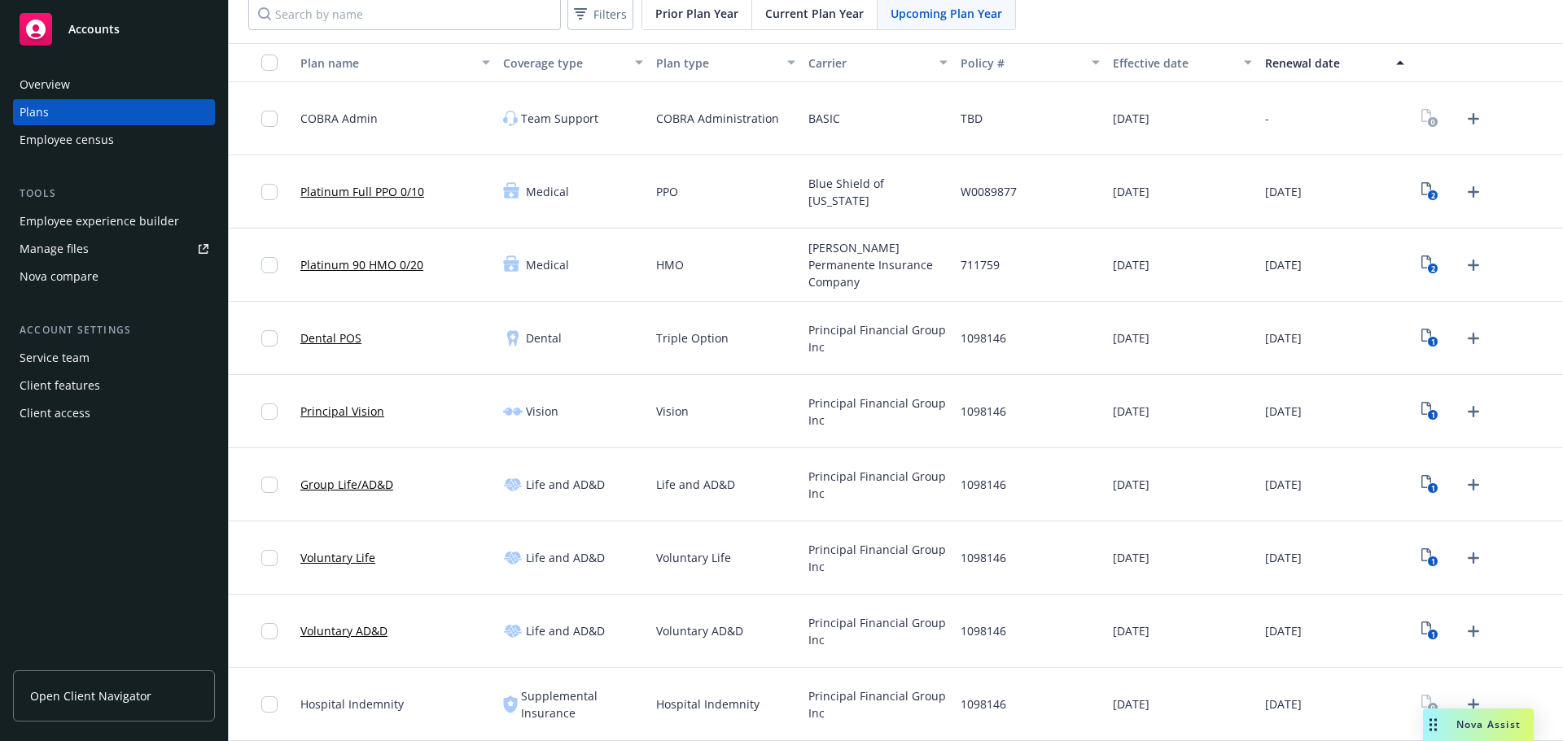
click at [128, 417] on div "Client access" at bounding box center [114, 413] width 189 height 26
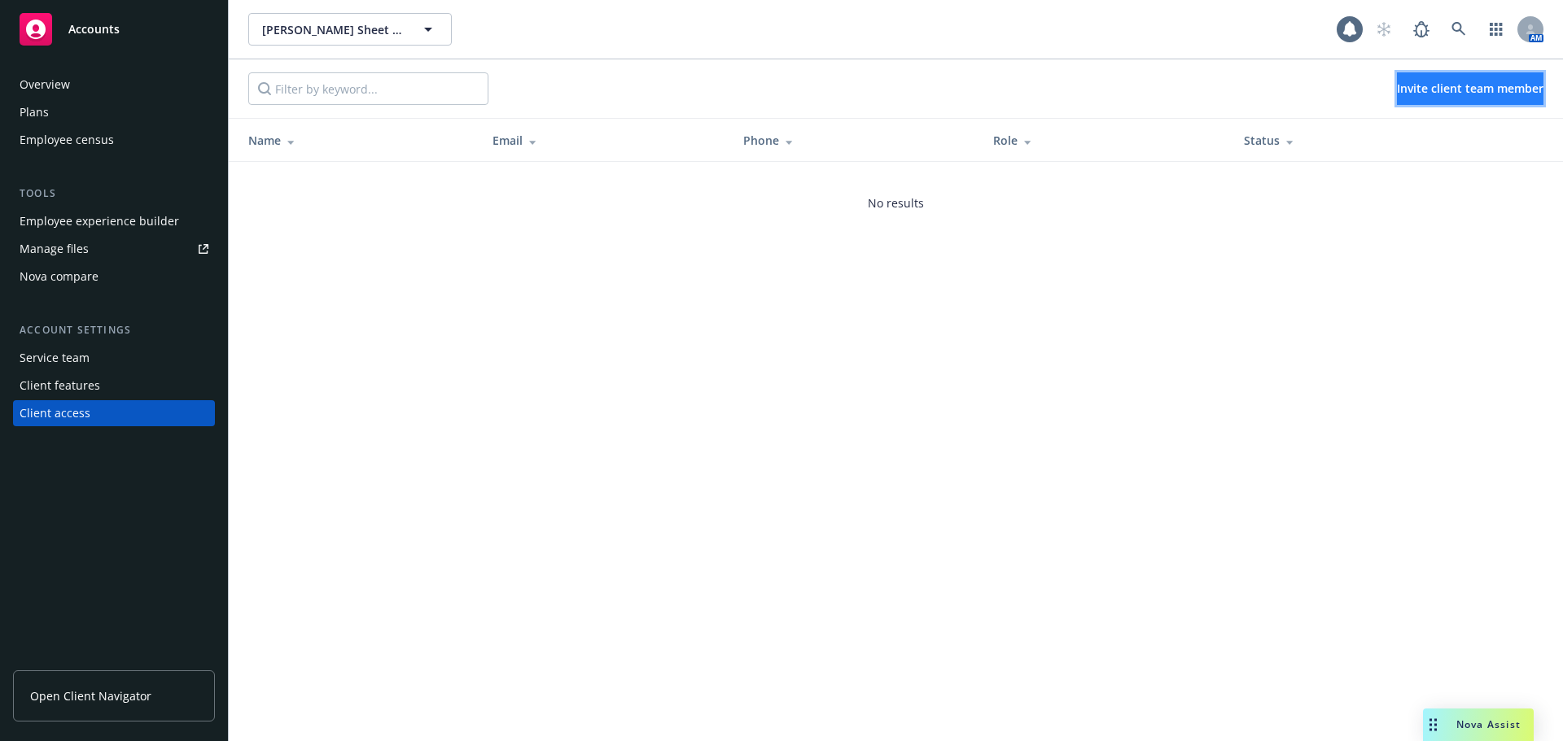
click at [1396, 90] on span "Invite client team member" at bounding box center [1469, 88] width 146 height 15
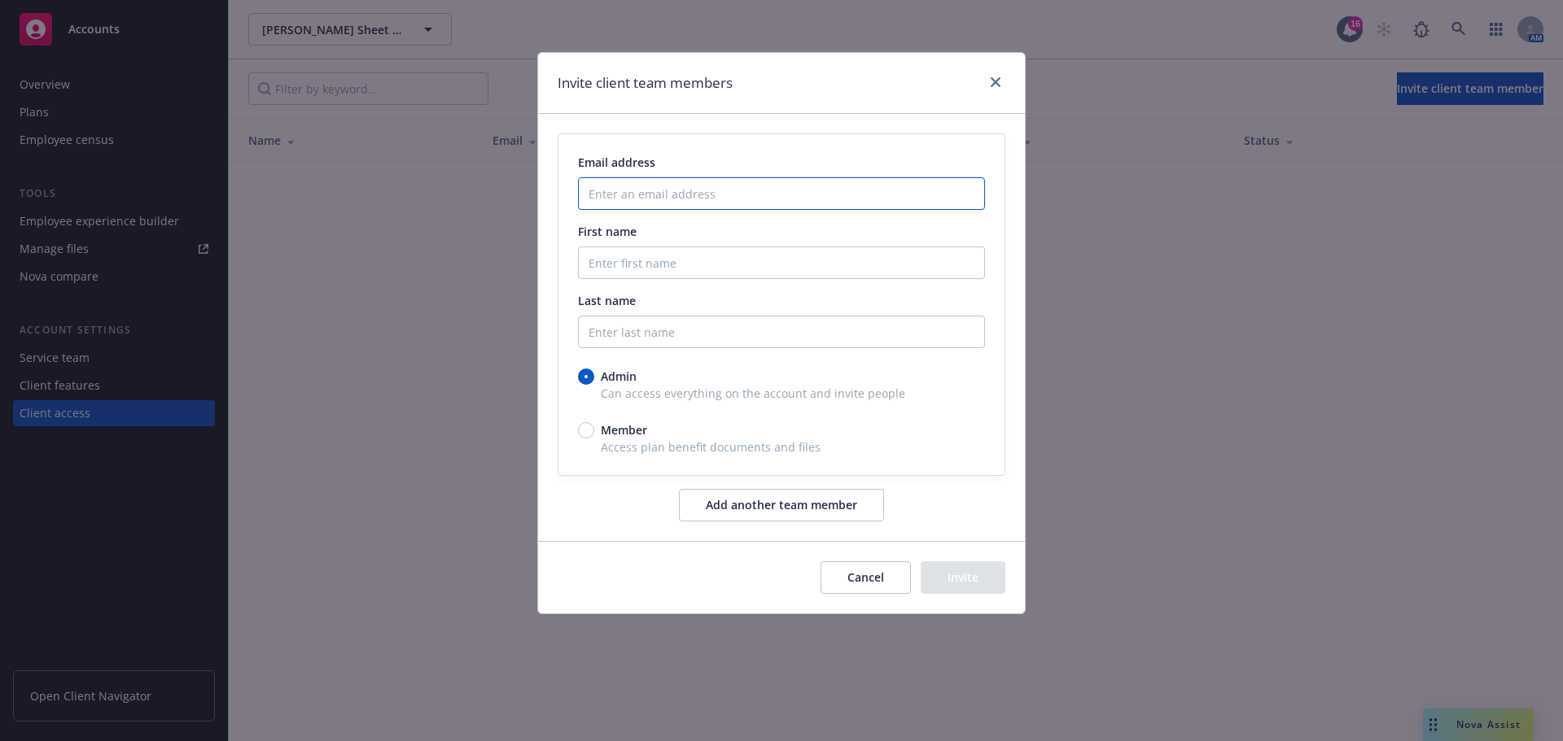
click at [852, 197] on input "Enter an email address" at bounding box center [781, 193] width 407 height 33
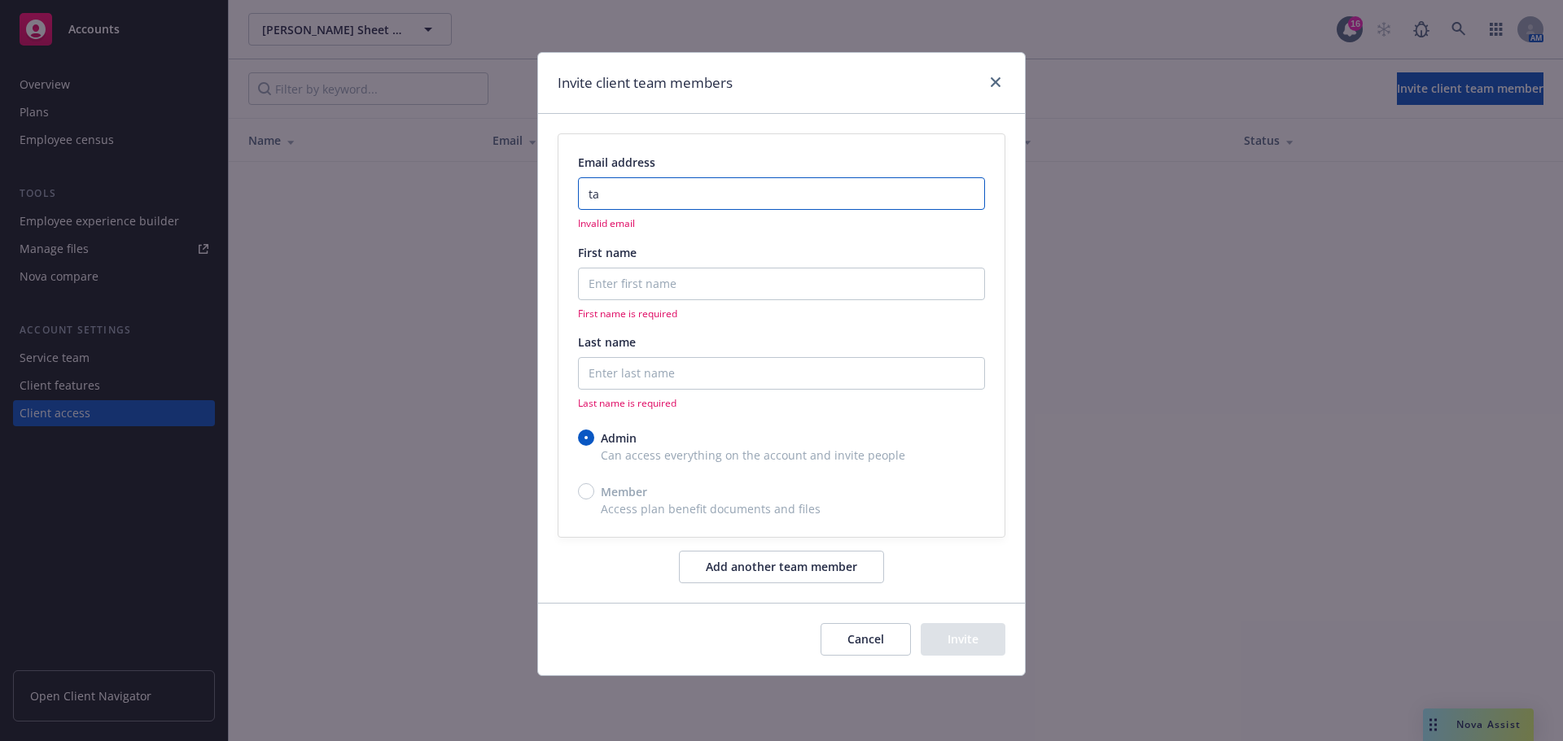
type input "t"
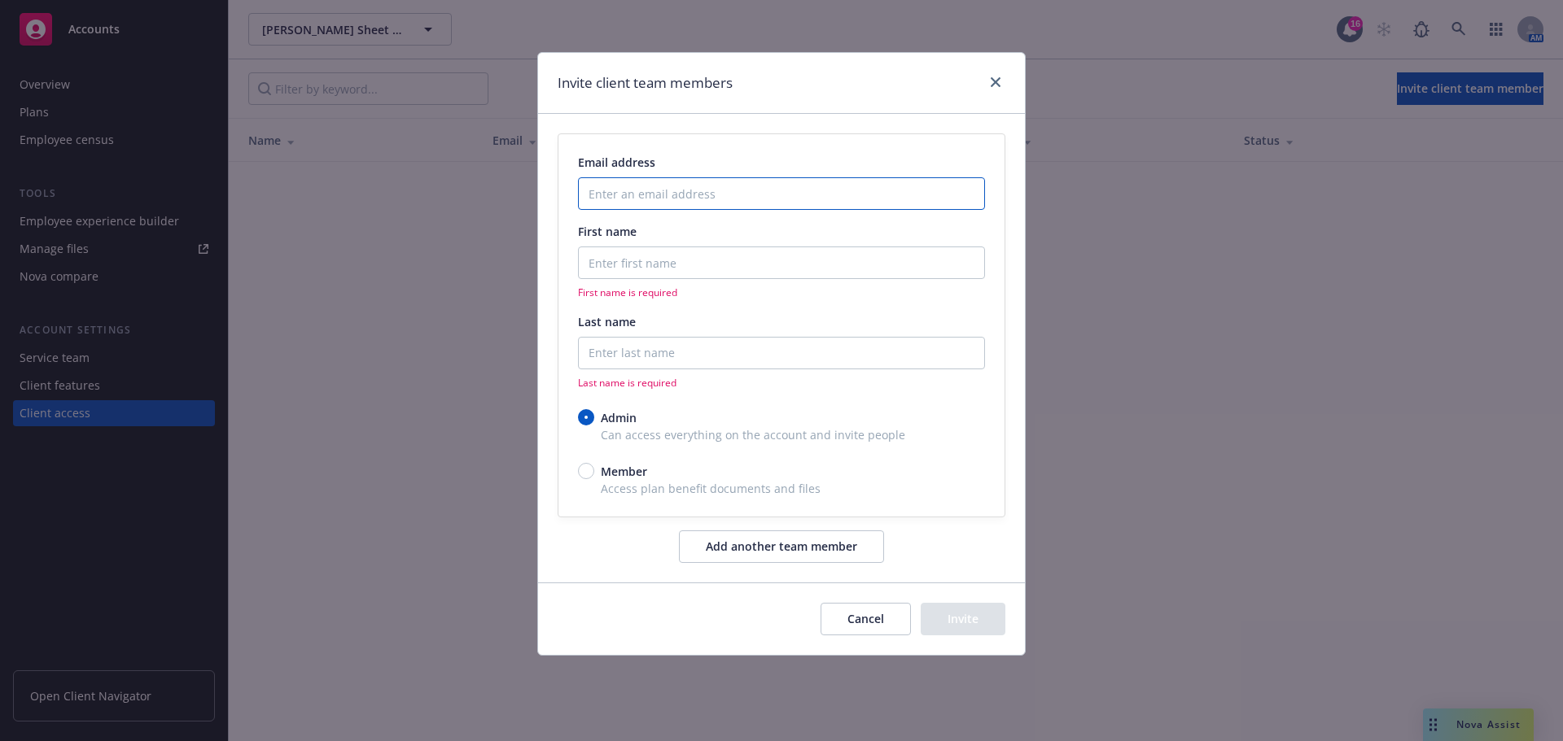
click at [635, 188] on input "Enter an email address" at bounding box center [781, 193] width 407 height 33
paste input "tanya bruno <tanyab@ssmhvac.com>"
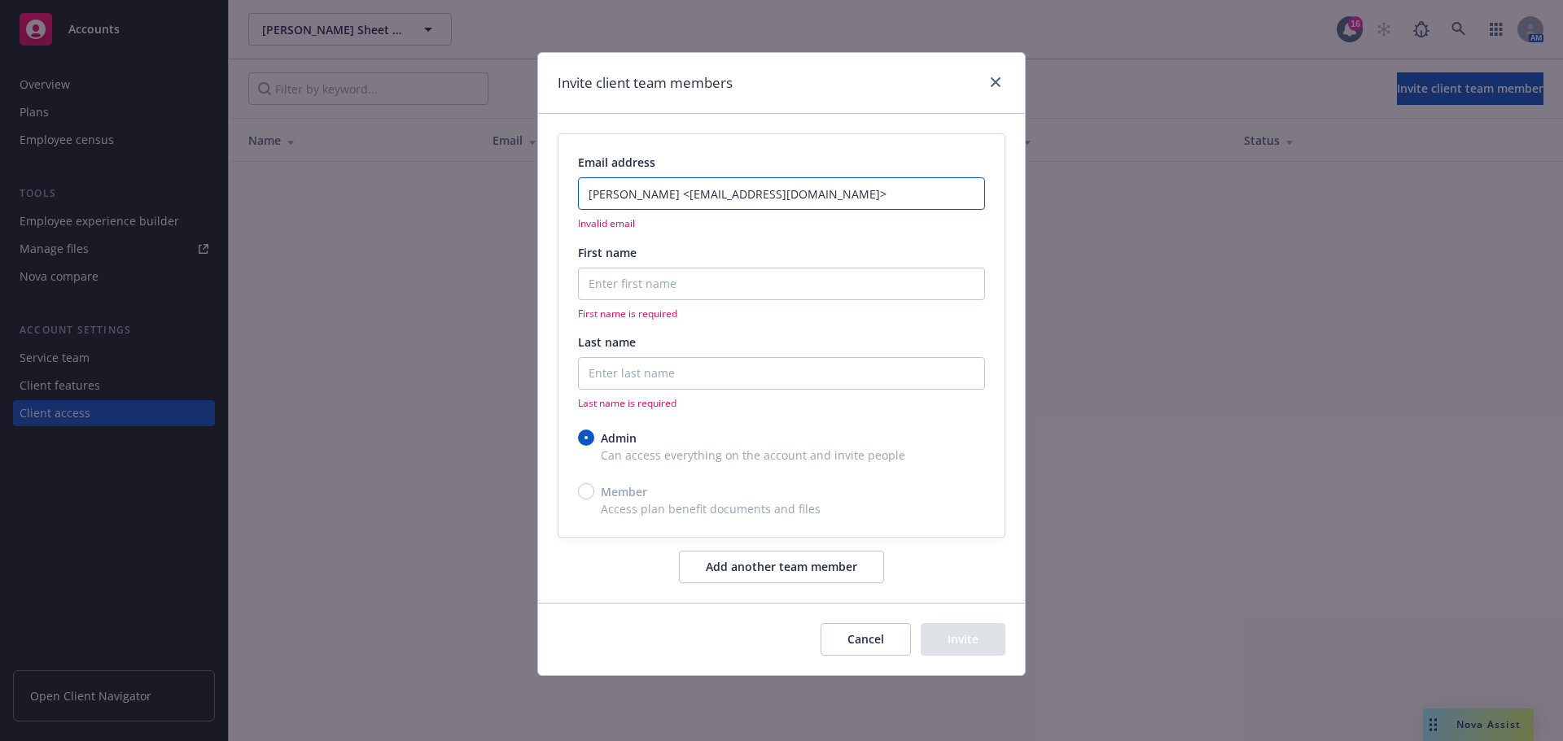
drag, startPoint x: 662, startPoint y: 193, endPoint x: 556, endPoint y: 193, distance: 106.6
click at [556, 193] on div "Email address tanya bruno <tanyab@ssmhvac.com> Invalid email First name First n…" at bounding box center [781, 358] width 487 height 488
click at [766, 200] on input "tanyab@ssmhvac.com>" at bounding box center [781, 193] width 407 height 33
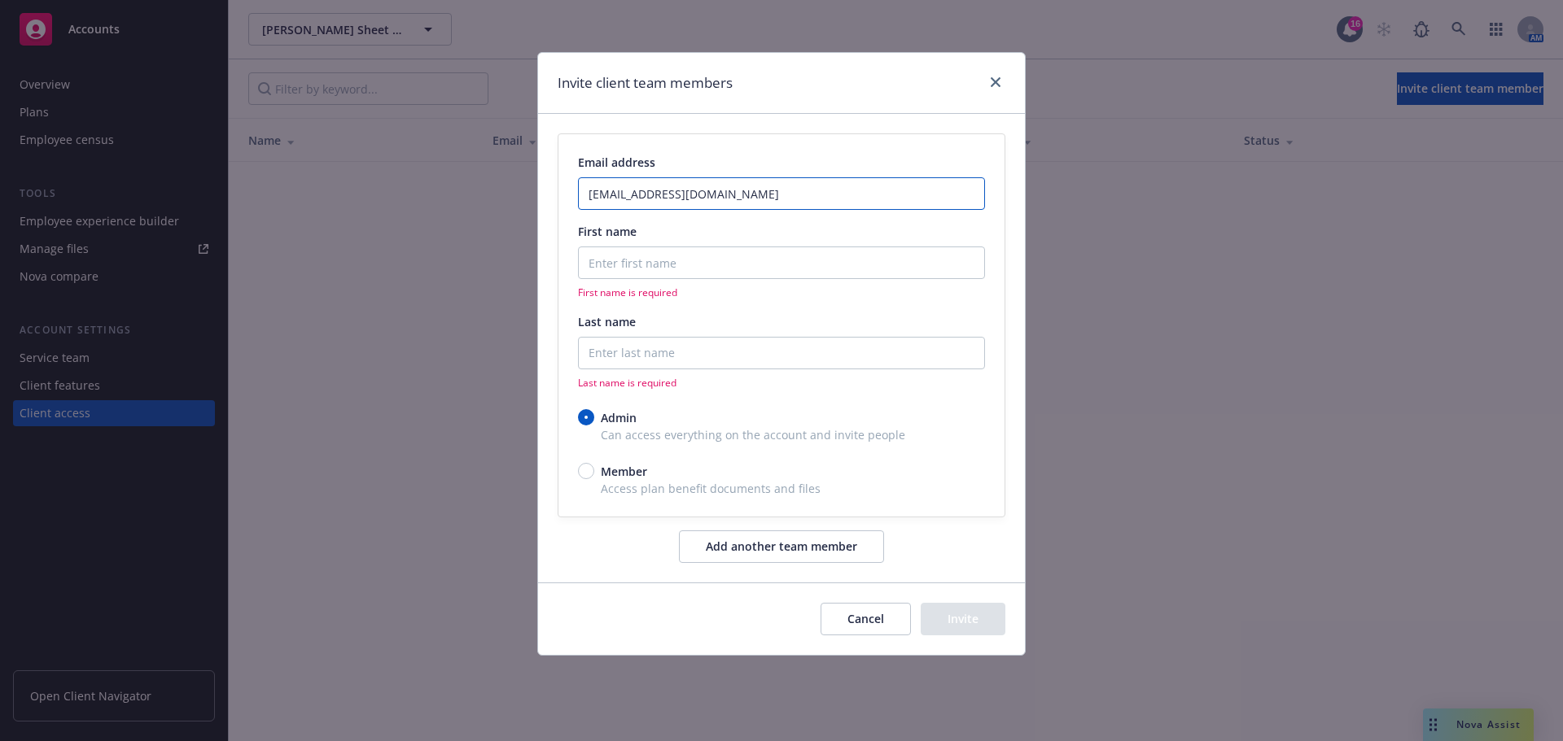
type input "tanyab@ssmhvac.com"
click at [710, 268] on input "First name" at bounding box center [781, 263] width 407 height 33
paste input "tanya bruno <"
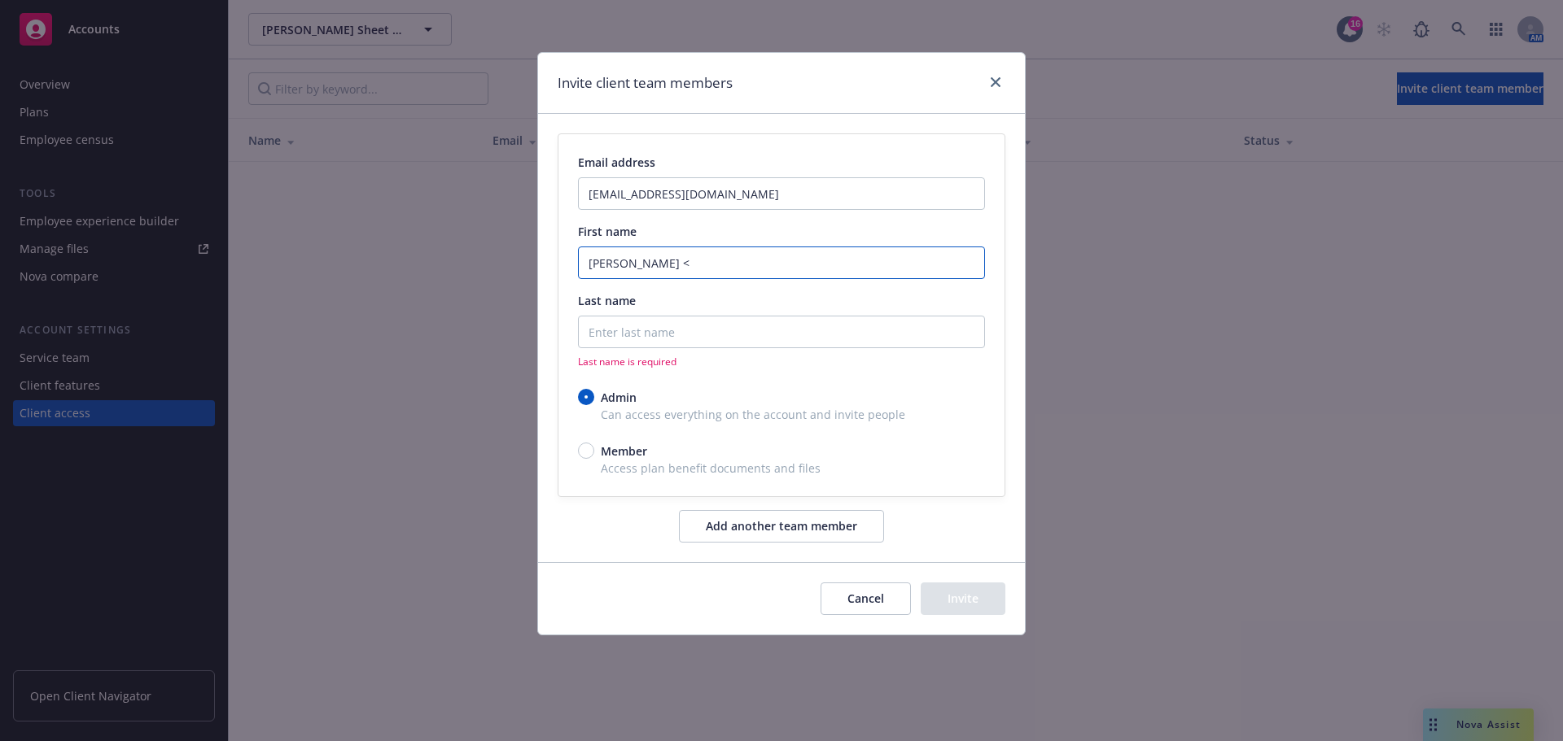
drag, startPoint x: 702, startPoint y: 269, endPoint x: 623, endPoint y: 272, distance: 79.0
click at [623, 272] on input "tanya bruno <" at bounding box center [781, 263] width 407 height 33
click at [593, 264] on input "tanya" at bounding box center [781, 263] width 407 height 33
type input "Tanya"
click at [603, 327] on input "Last name" at bounding box center [781, 332] width 407 height 33
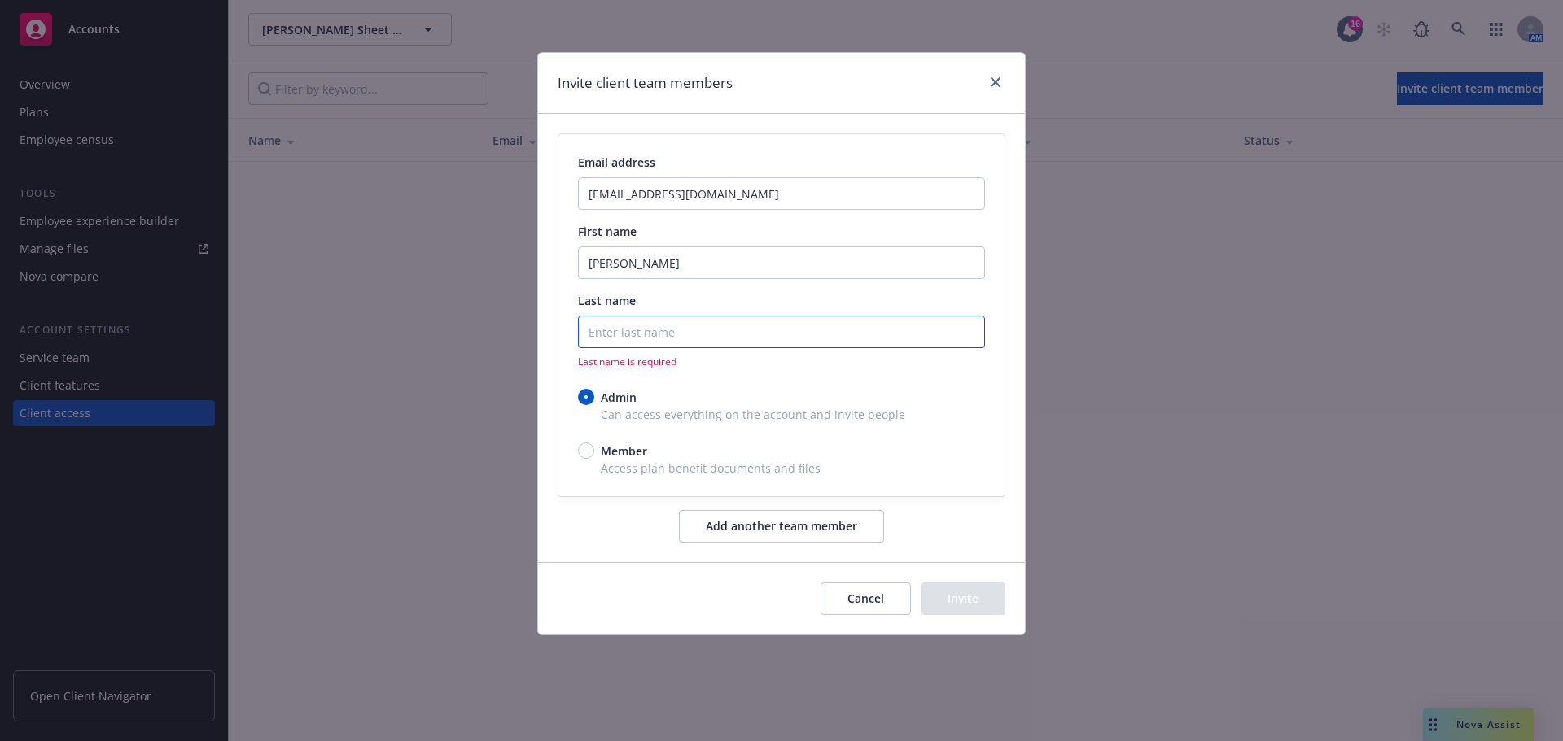
paste input "bruno <"
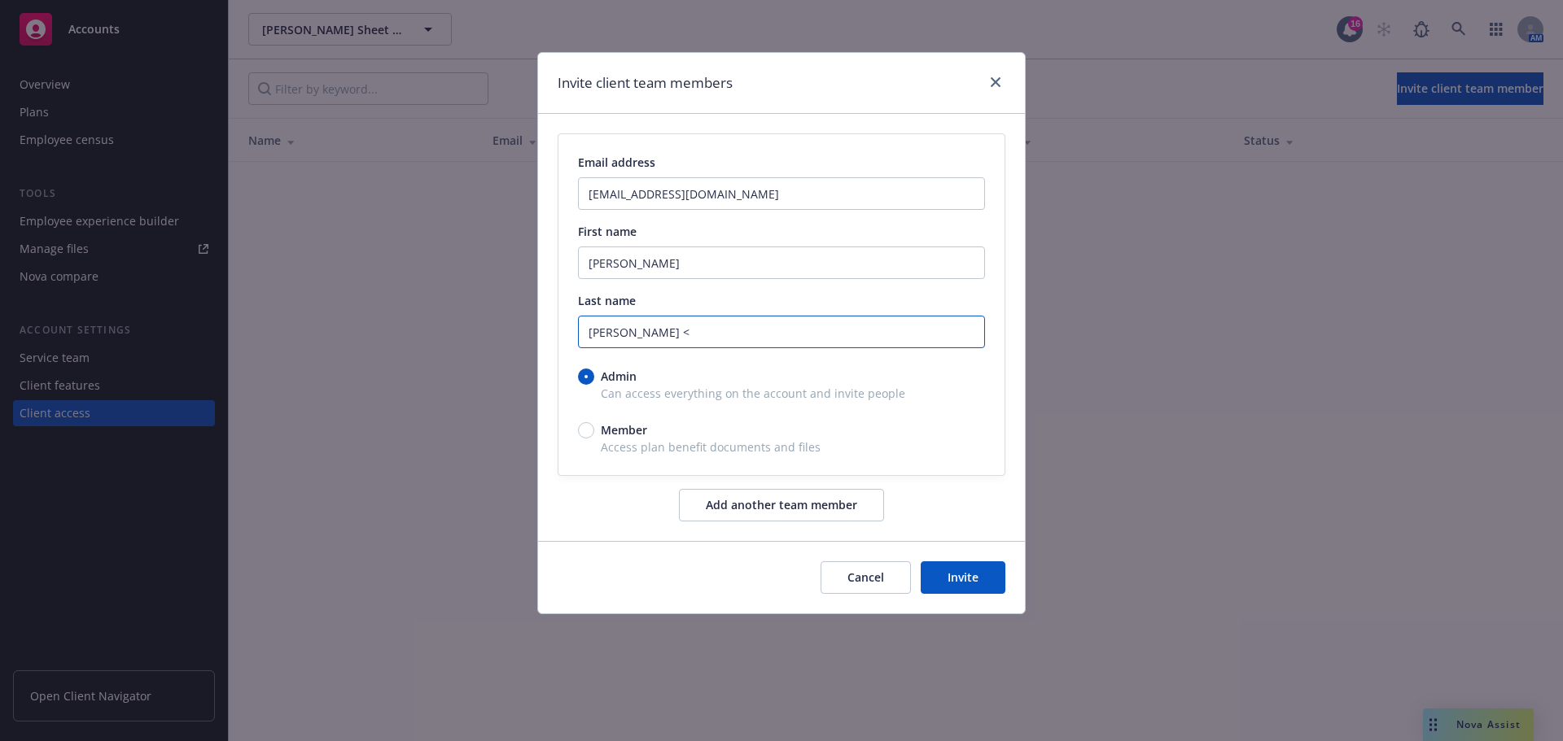
click at [645, 331] on input "bruno <" at bounding box center [781, 332] width 407 height 33
click at [594, 333] on input "bruno" at bounding box center [781, 332] width 407 height 33
type input "Bruno"
click at [910, 436] on div "Member" at bounding box center [781, 430] width 407 height 17
click at [594, 436] on input "Member" at bounding box center [586, 430] width 16 height 16
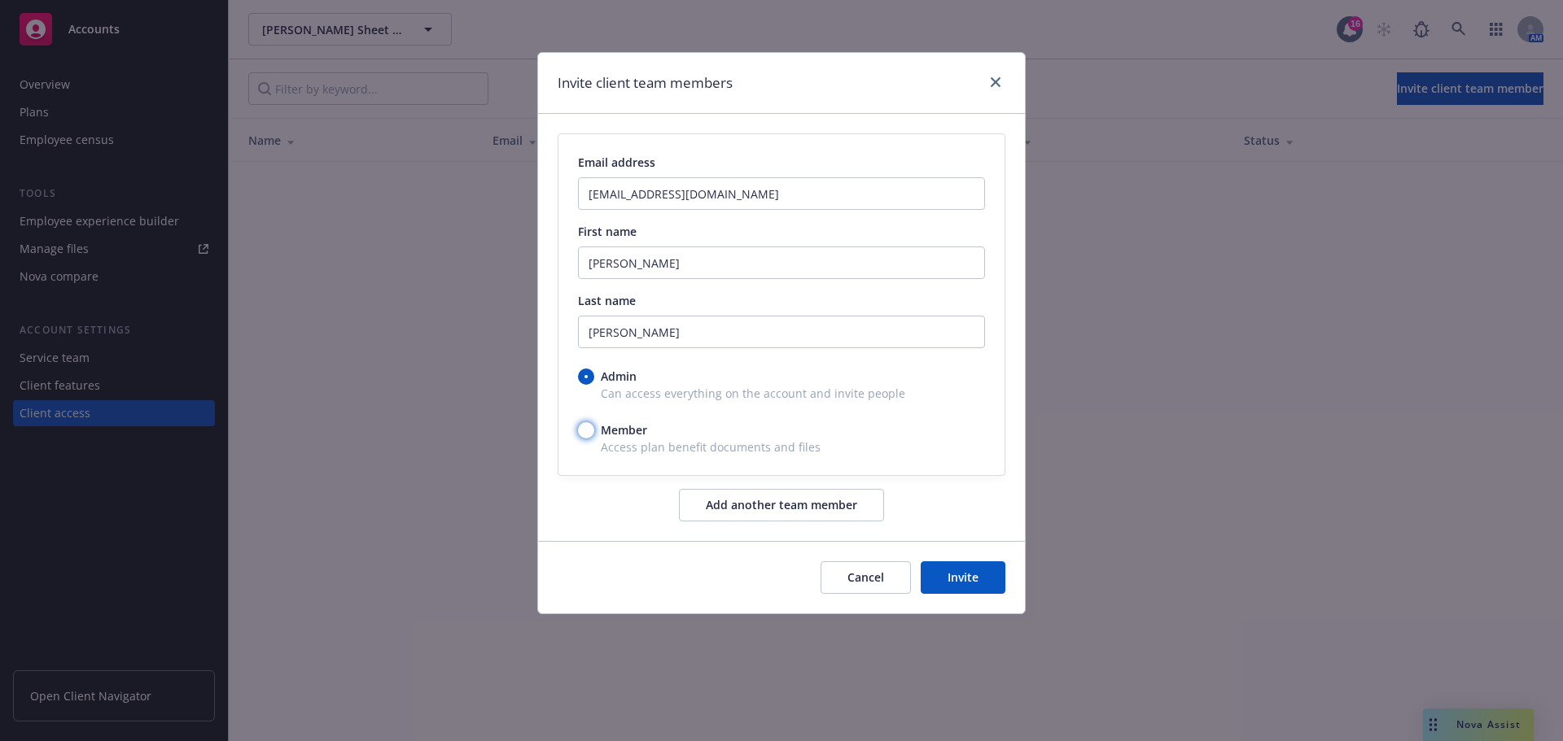
radio input "true"
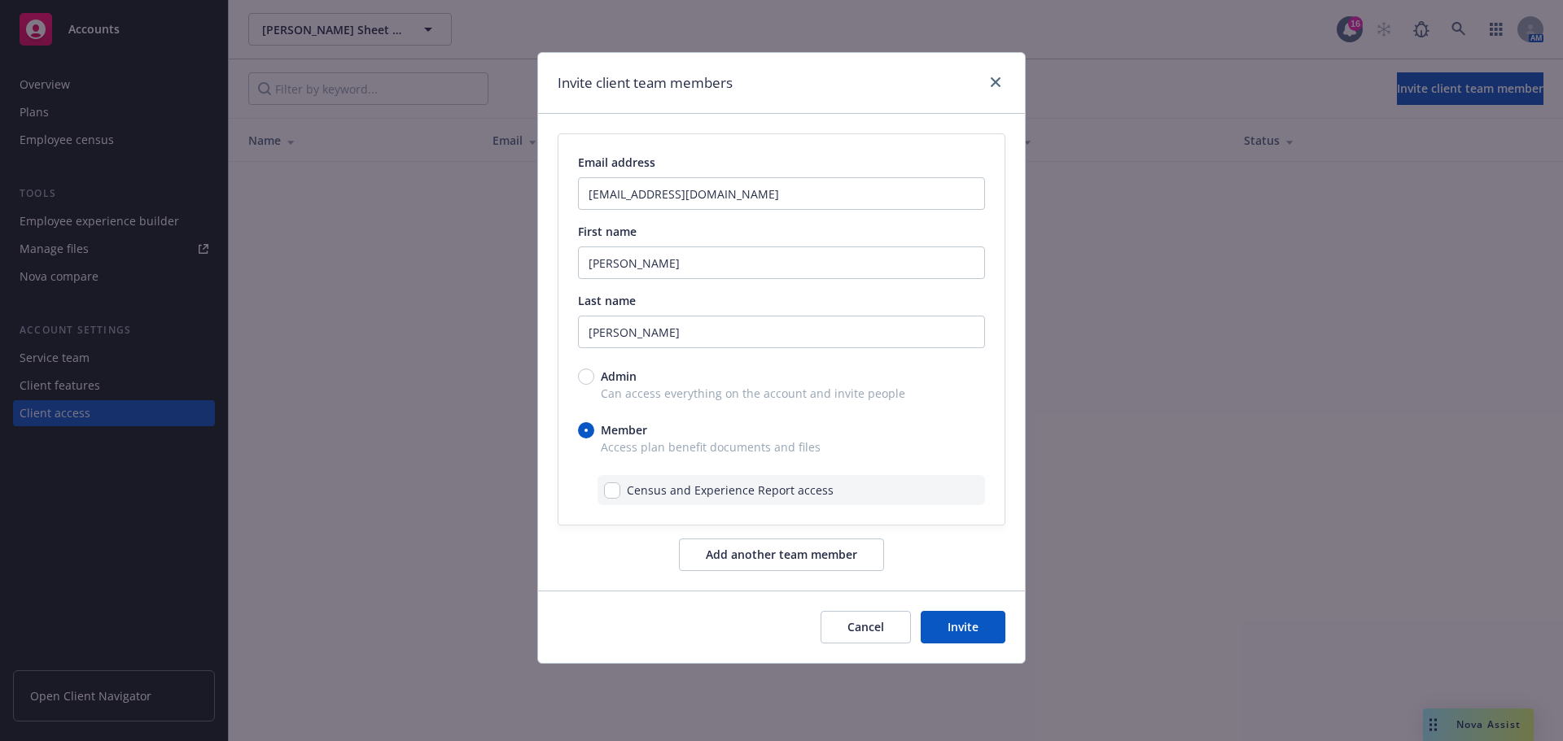
click at [697, 399] on span "Can access everything on the account and invite people" at bounding box center [781, 393] width 407 height 17
click at [591, 371] on input "Admin" at bounding box center [586, 377] width 16 height 16
radio input "true"
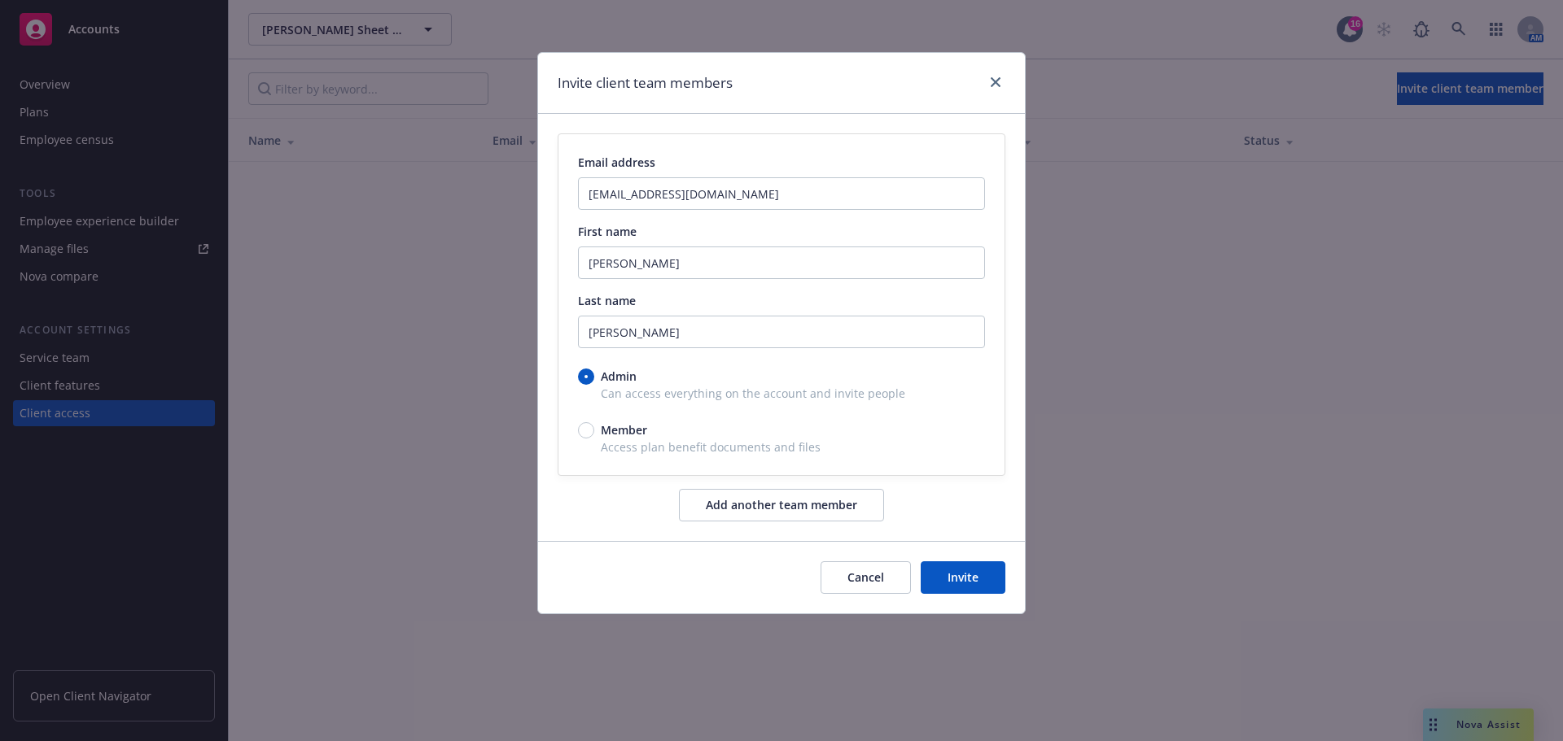
click at [977, 579] on button "Invite" at bounding box center [962, 578] width 85 height 33
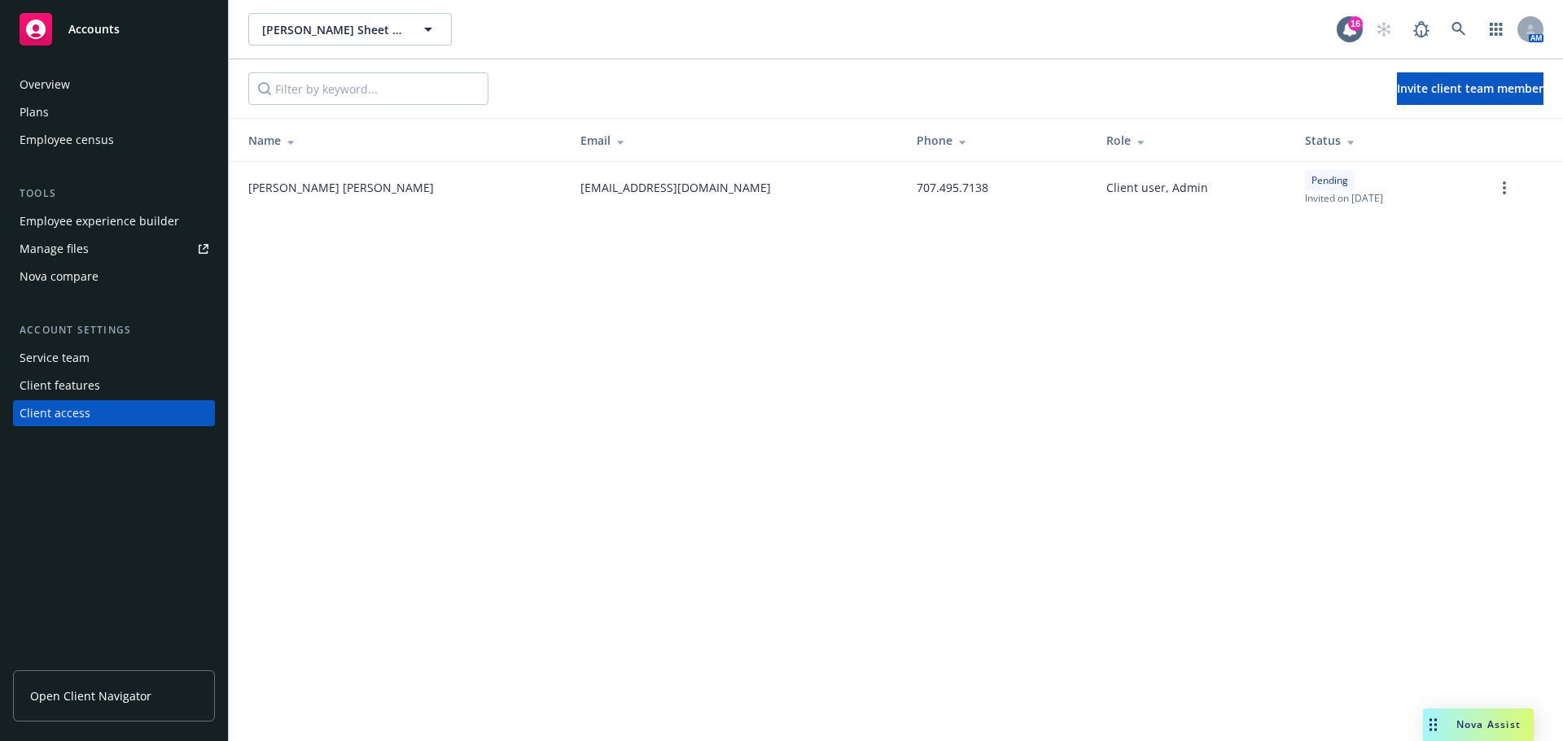
click at [120, 112] on div "Plans" at bounding box center [114, 112] width 189 height 26
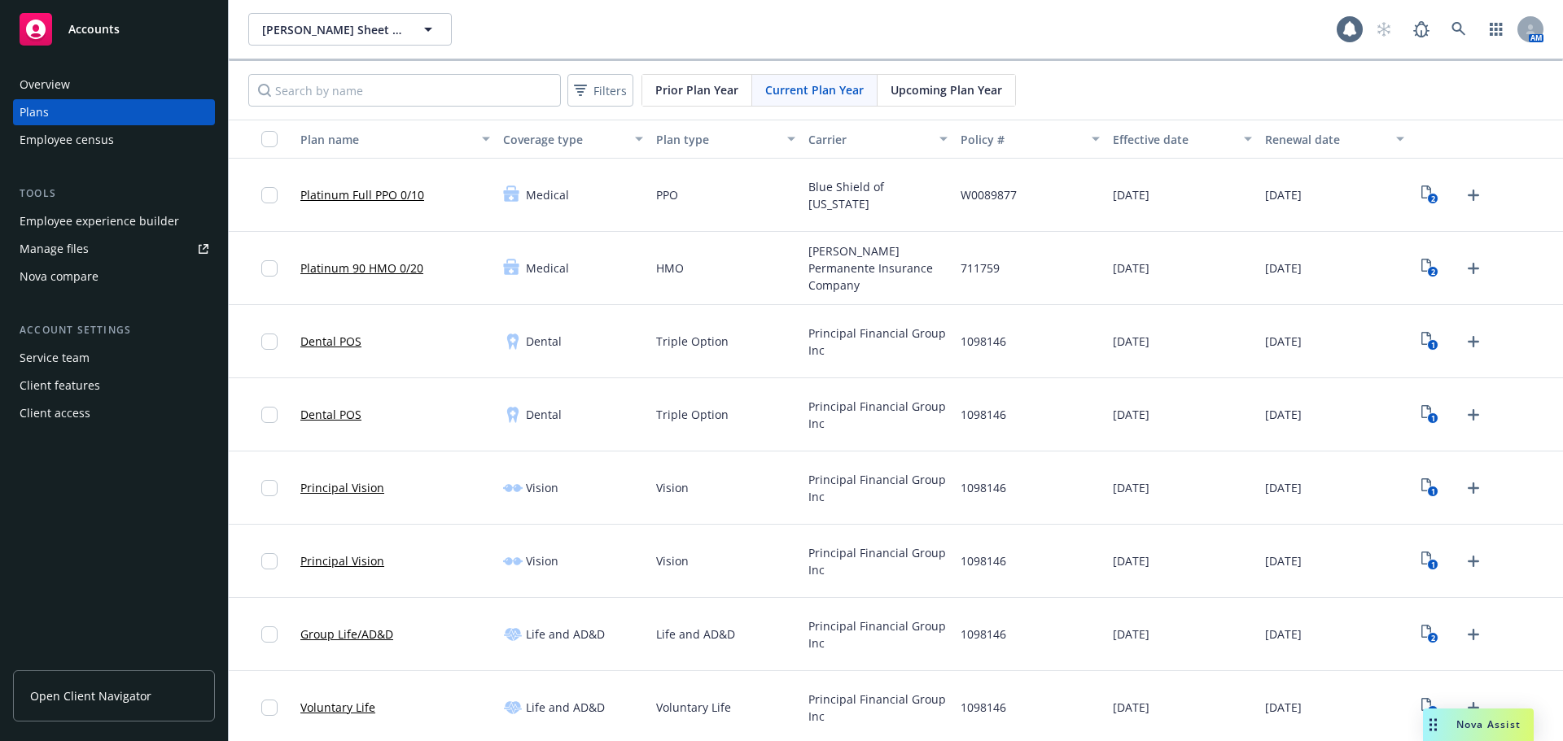
click at [929, 94] on span "Upcoming Plan Year" at bounding box center [945, 89] width 111 height 17
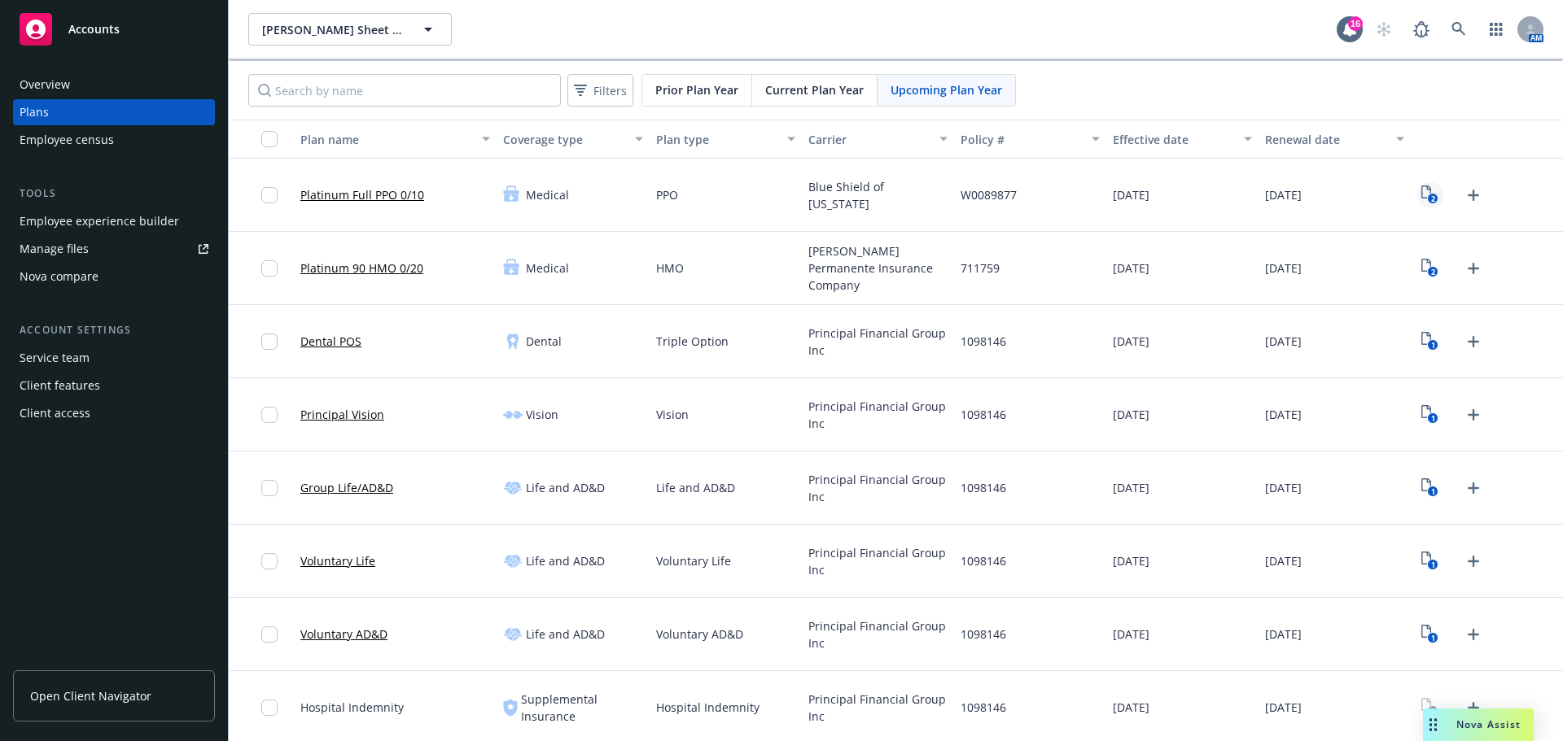
click at [1431, 196] on text "2" at bounding box center [1433, 199] width 4 height 11
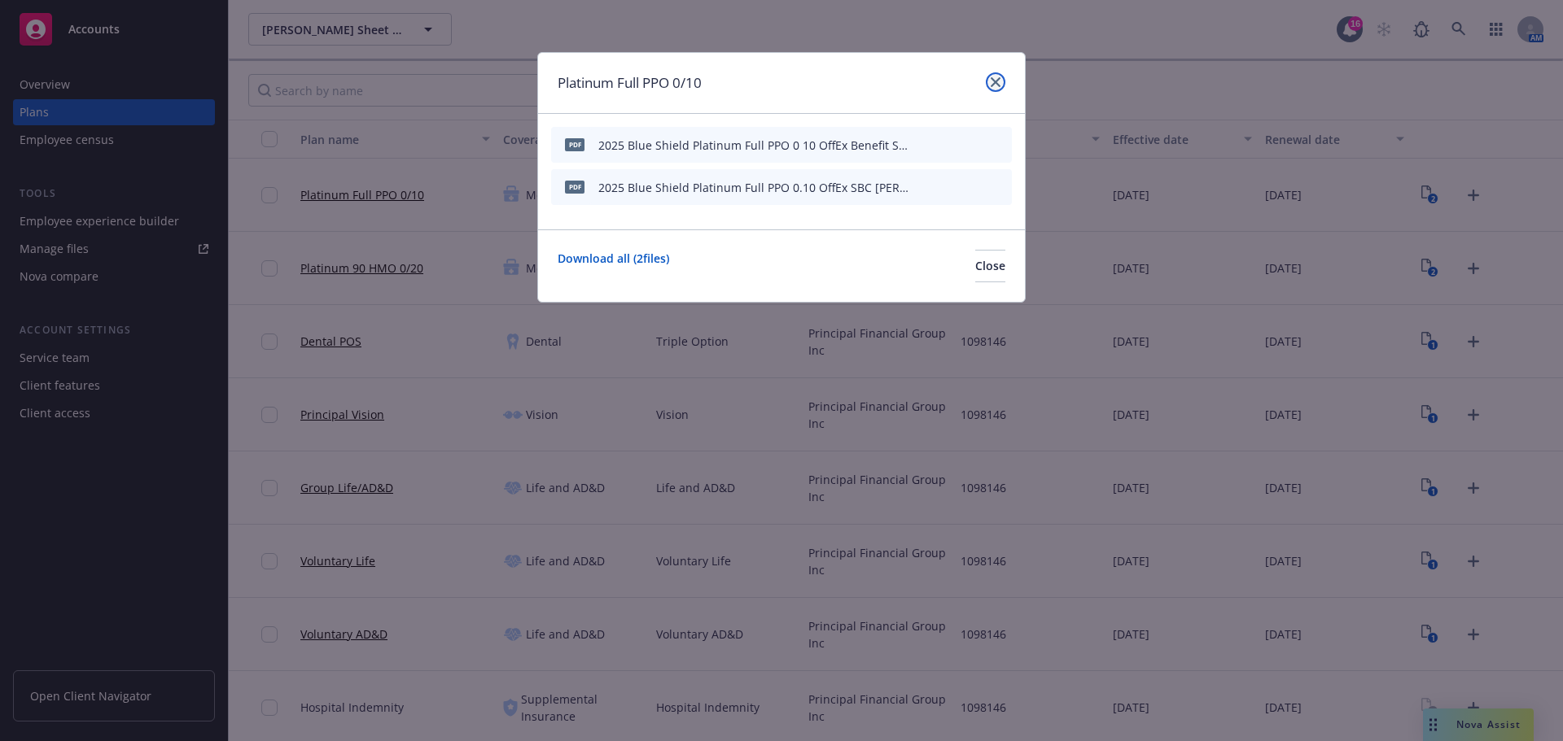
click at [993, 86] on icon "close" at bounding box center [995, 82] width 10 height 10
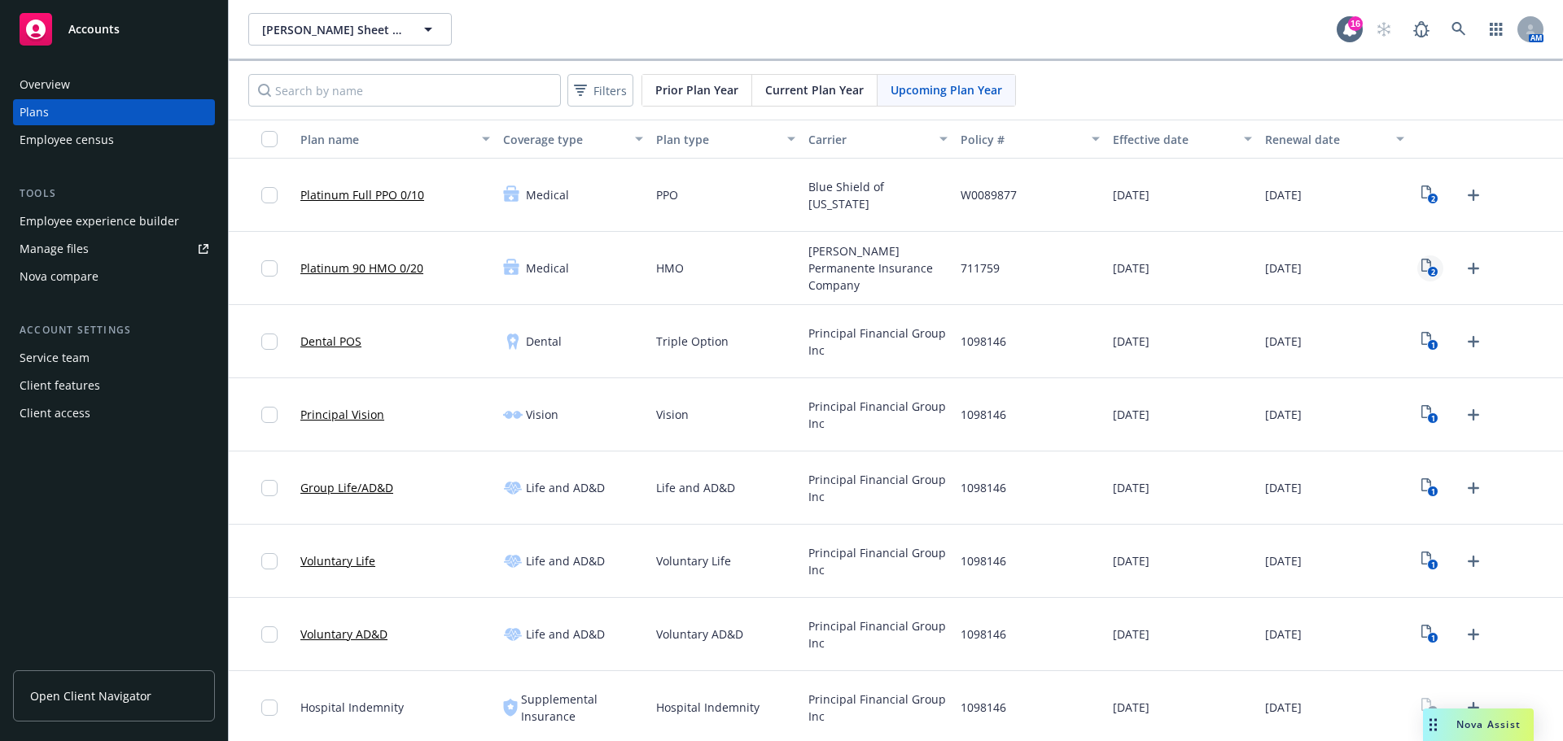
click at [1421, 262] on icon "2" at bounding box center [1429, 268] width 17 height 19
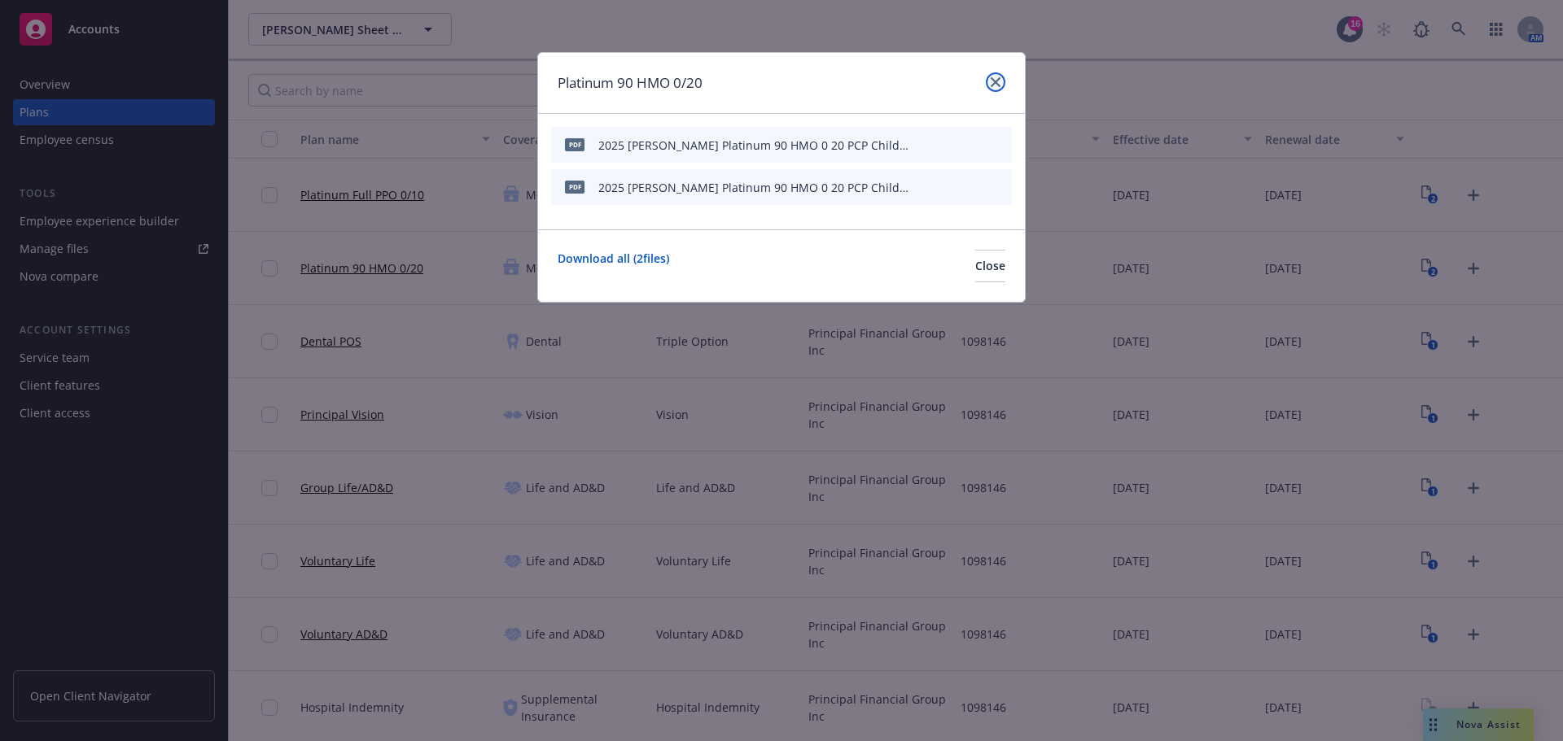
click at [999, 76] on link "close" at bounding box center [996, 82] width 20 height 20
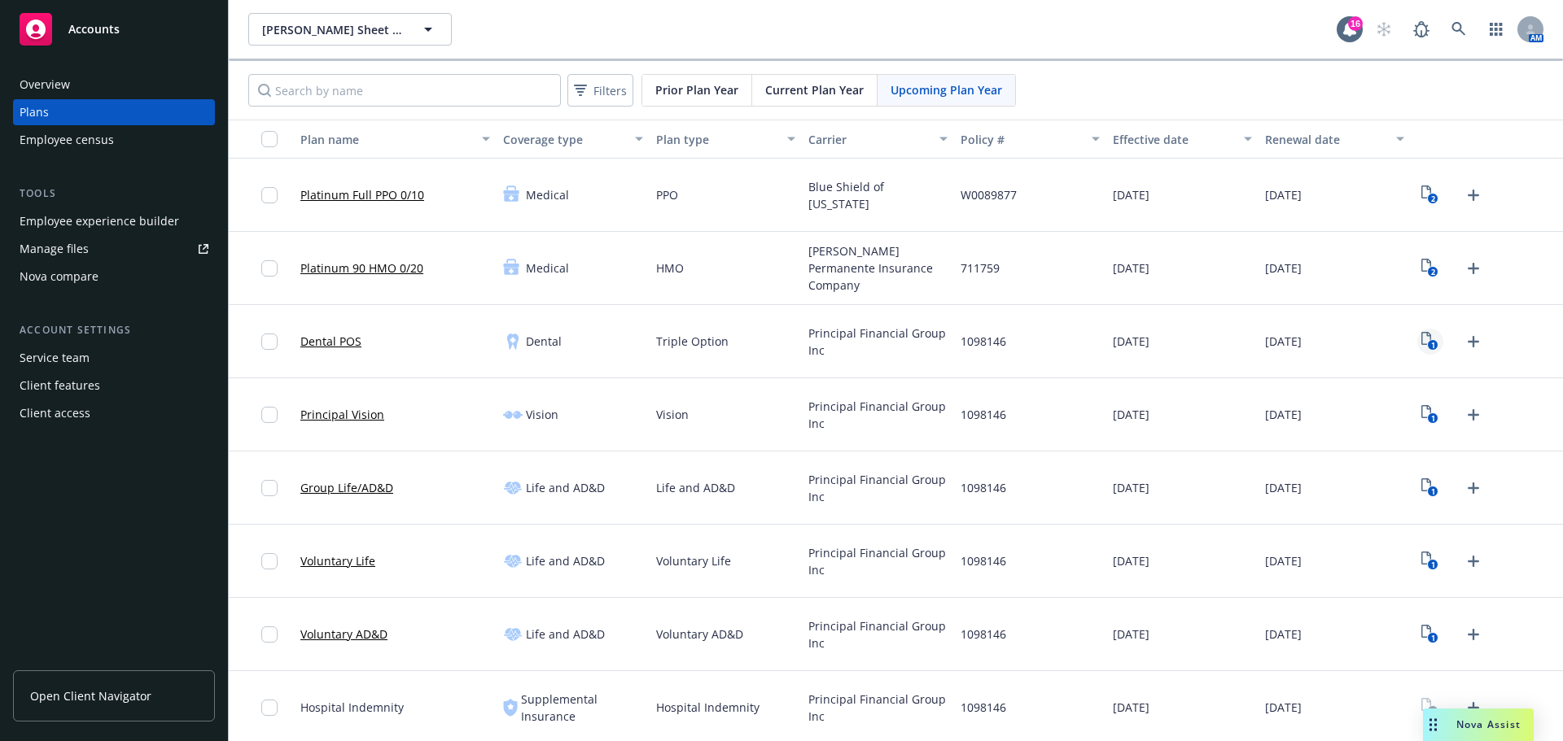
click at [1421, 337] on icon "1" at bounding box center [1429, 341] width 17 height 19
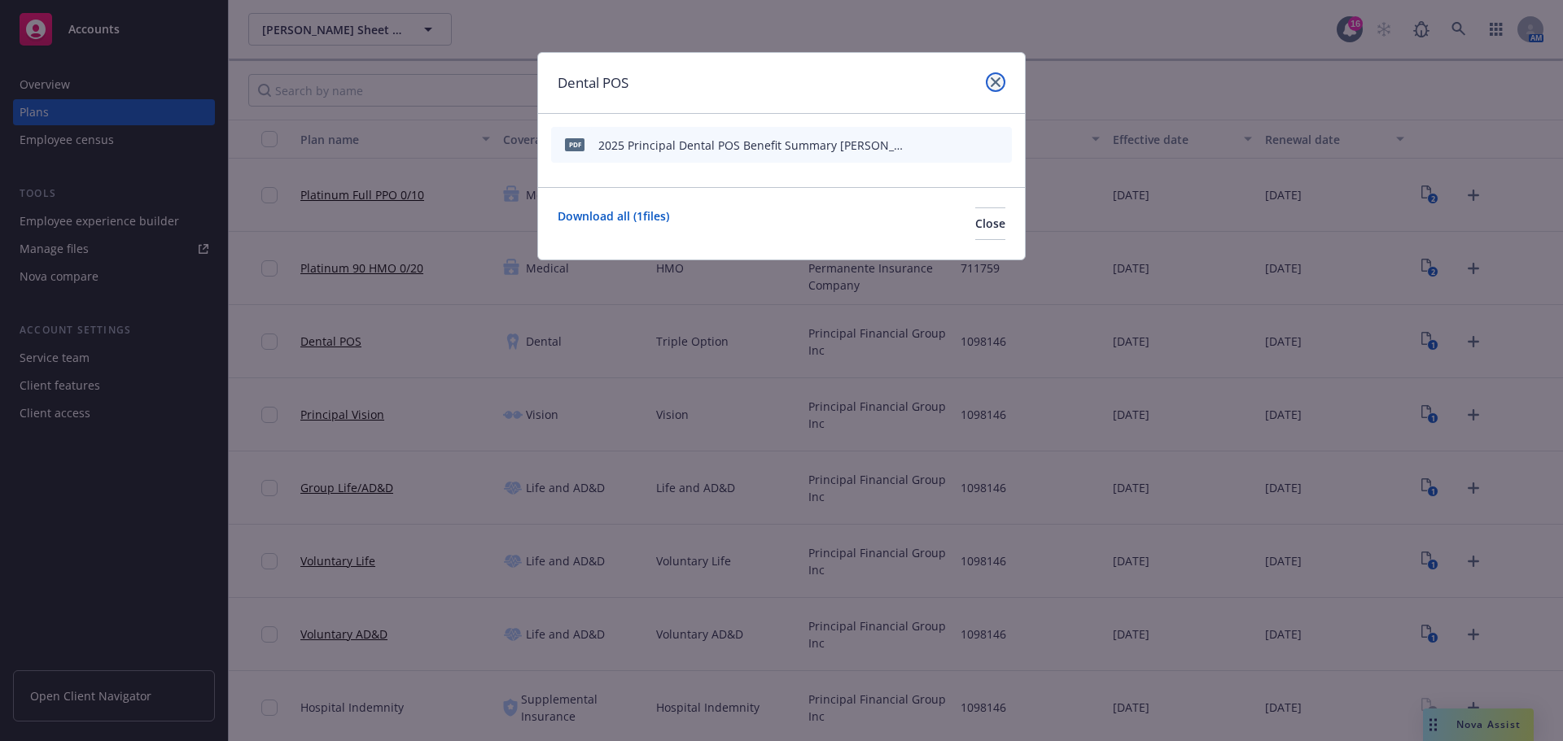
click at [996, 83] on icon "close" at bounding box center [995, 82] width 10 height 10
